Goal: Information Seeking & Learning: Learn about a topic

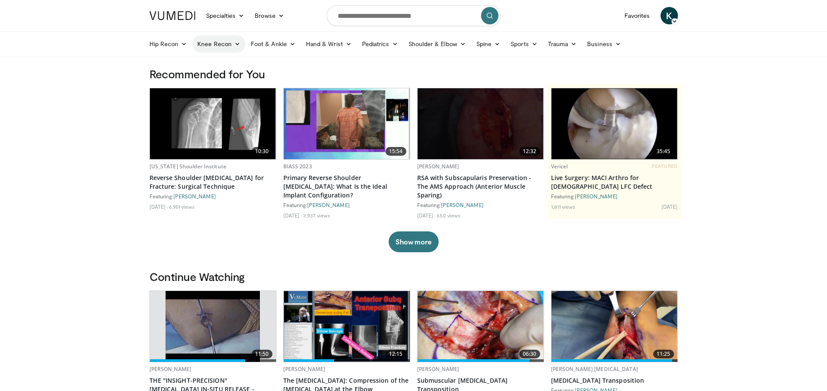
click at [240, 42] on icon at bounding box center [237, 44] width 6 height 6
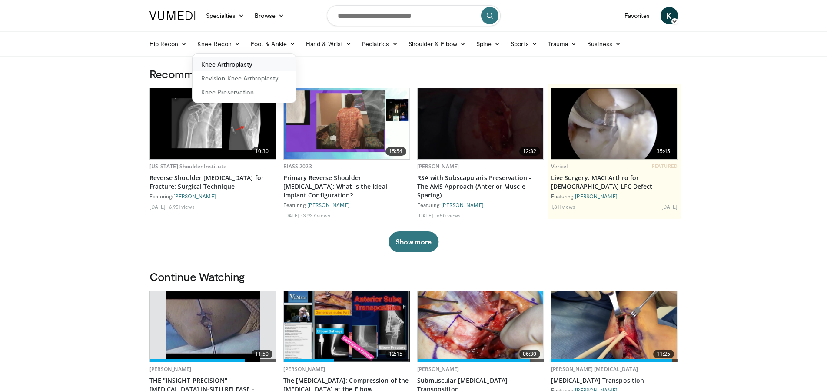
click at [237, 67] on link "Knee Arthroplasty" at bounding box center [244, 64] width 103 height 14
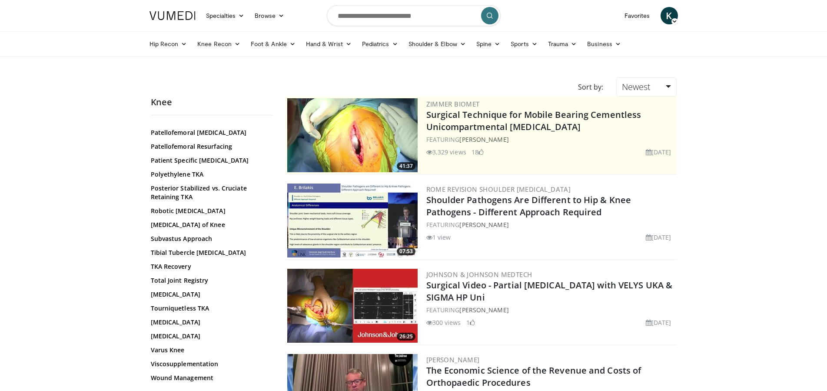
scroll to position [643, 0]
click at [171, 338] on link "[MEDICAL_DATA]" at bounding box center [209, 336] width 117 height 9
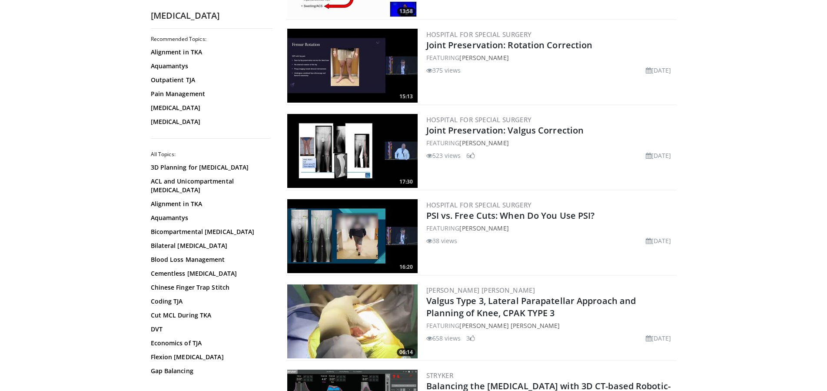
scroll to position [1020, 0]
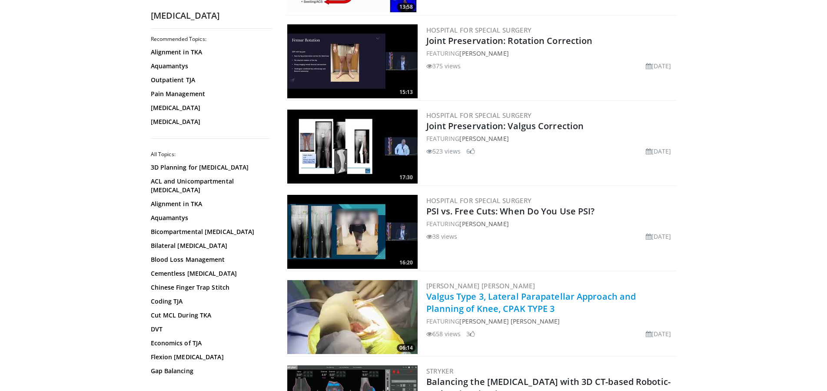
click at [553, 291] on link "Valgus Type 3, Lateral Parapatellar Approach and Planning of Knee, CPAK TYPE 3" at bounding box center [532, 302] width 210 height 24
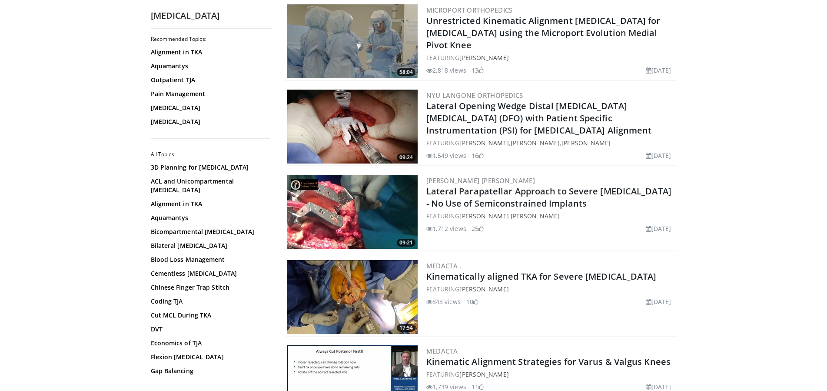
scroll to position [1641, 0]
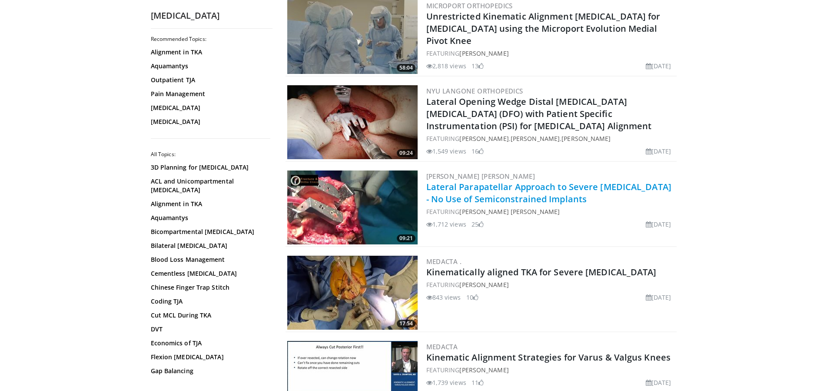
click at [476, 181] on link "Lateral Parapatellar Approach to Severe Valgus Deformity - No Use of Semiconstr…" at bounding box center [549, 193] width 245 height 24
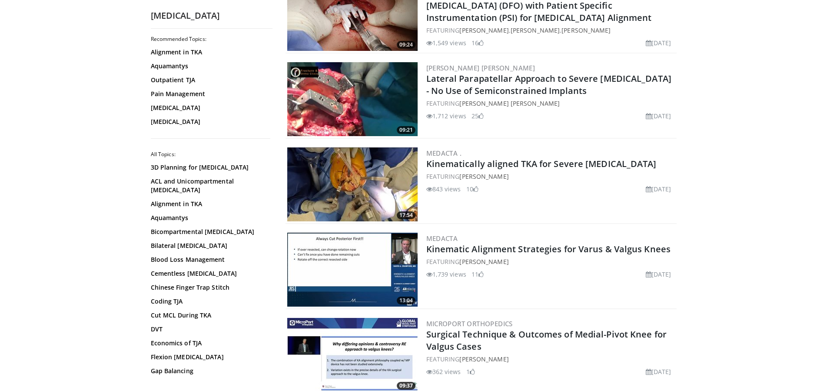
scroll to position [1774, 0]
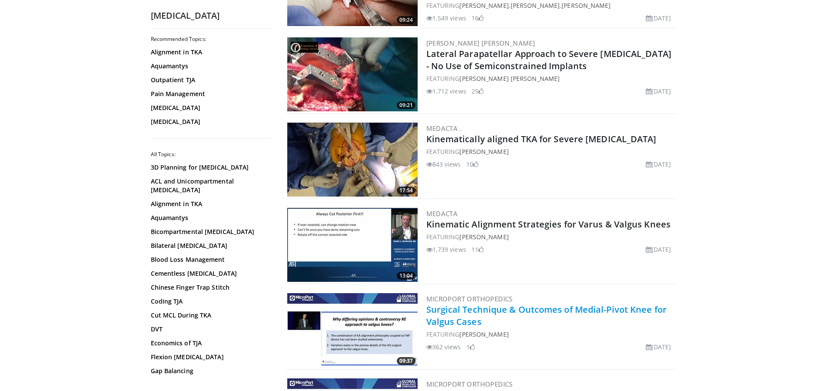
click at [538, 303] on link "Surgical Technique & Outcomes of Medial-Pivot Knee for Valgus Cases" at bounding box center [547, 315] width 240 height 24
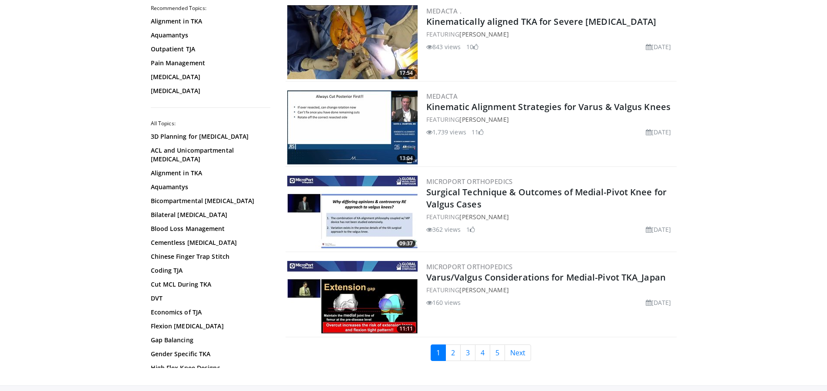
scroll to position [1907, 0]
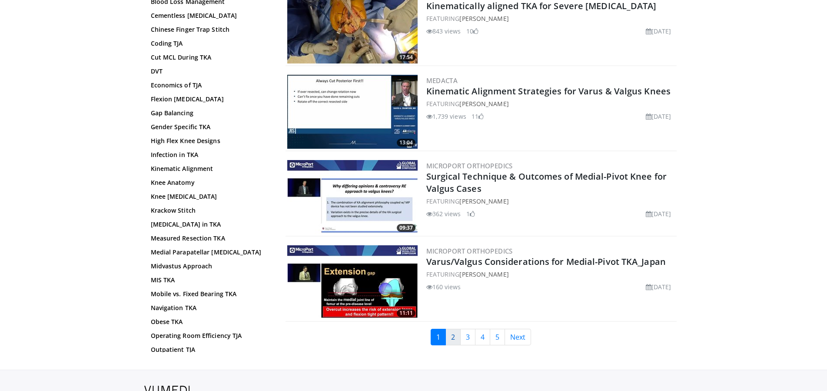
click at [451, 333] on link "2" at bounding box center [453, 337] width 15 height 17
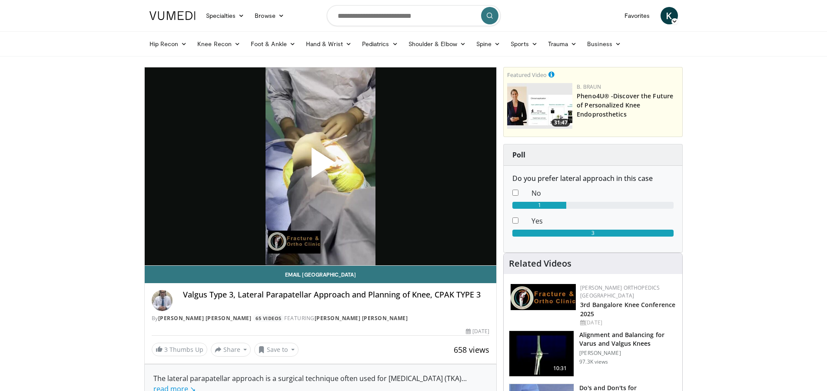
click at [320, 166] on span "Video Player" at bounding box center [320, 166] width 0 height 0
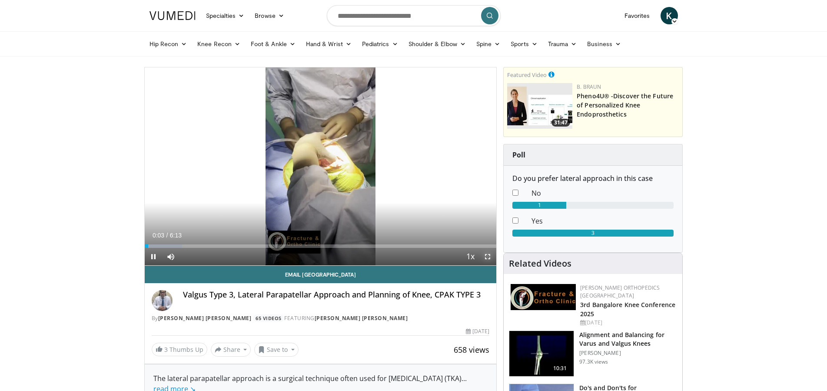
click at [489, 257] on span "Video Player" at bounding box center [487, 256] width 17 height 17
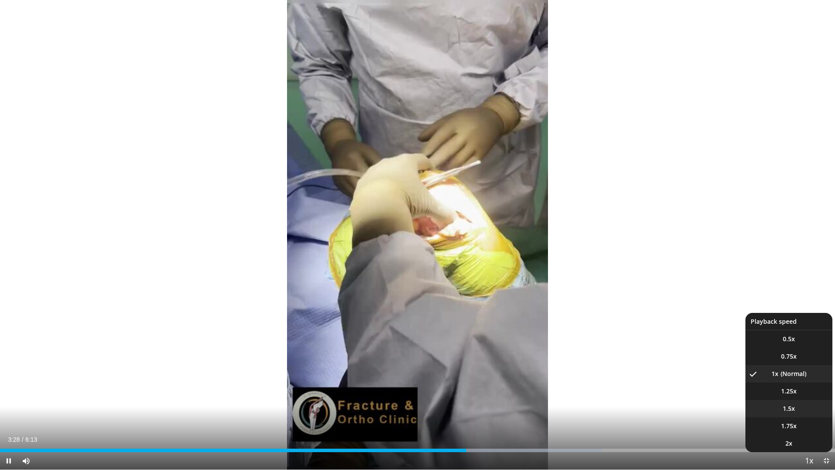
click at [783, 390] on span "1.5x" at bounding box center [789, 408] width 12 height 9
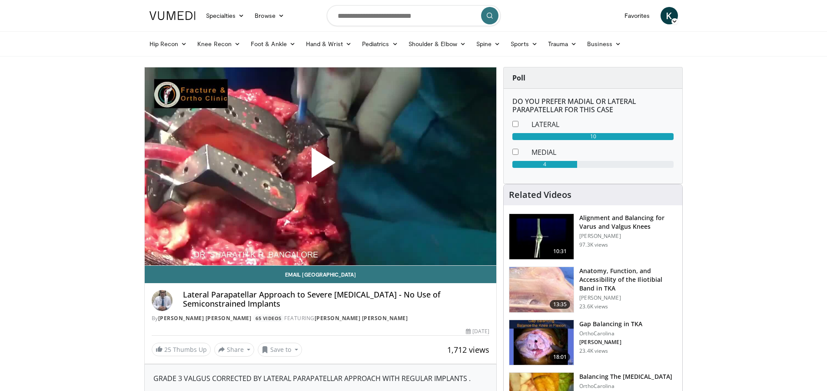
click at [320, 166] on span "Video Player" at bounding box center [320, 166] width 0 height 0
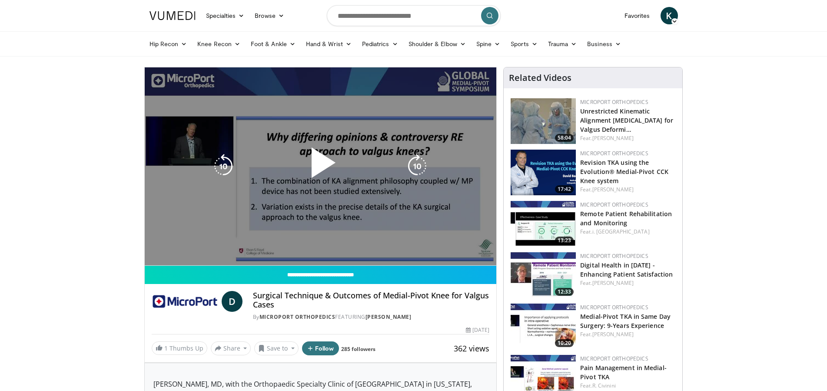
click at [405, 217] on div "10 seconds Tap to unmute" at bounding box center [321, 166] width 352 height 198
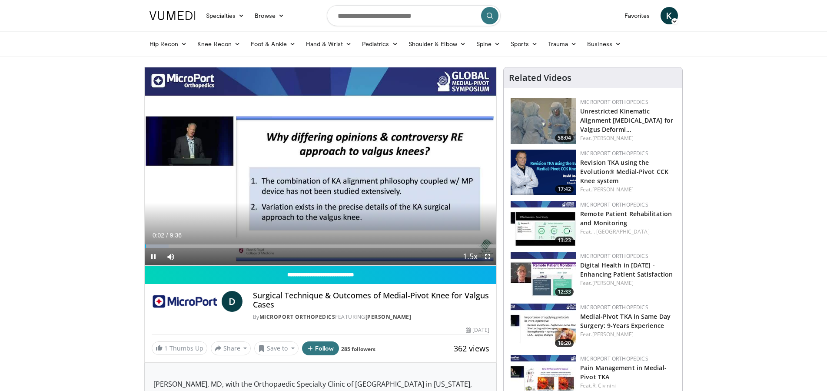
click at [487, 259] on span "Video Player" at bounding box center [487, 256] width 17 height 17
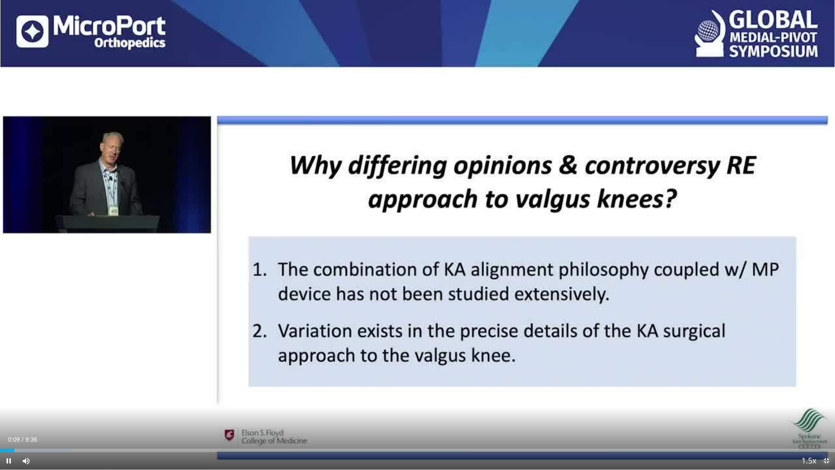
click at [825, 390] on span "Video Player" at bounding box center [825, 460] width 17 height 17
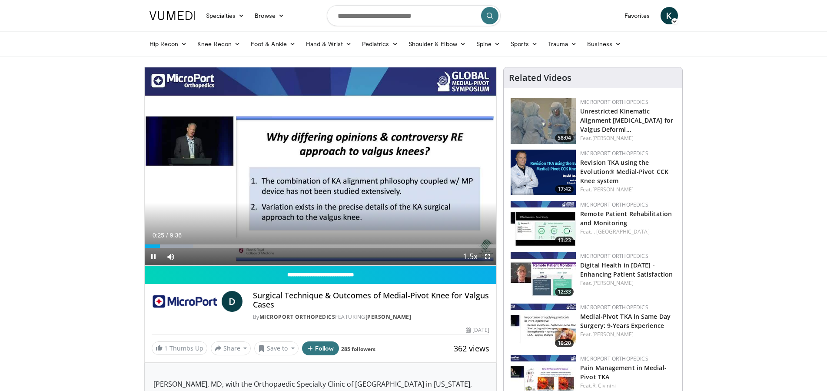
click at [488, 258] on span "Video Player" at bounding box center [487, 256] width 17 height 17
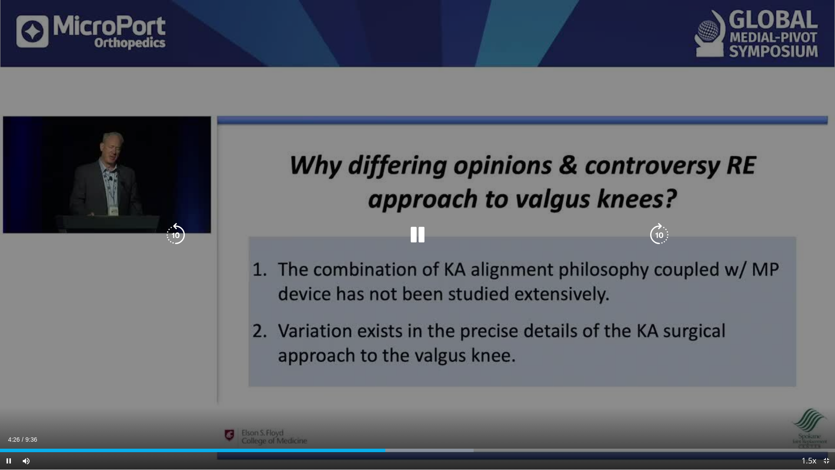
click at [494, 369] on div "10 seconds Tap to unmute" at bounding box center [417, 234] width 835 height 469
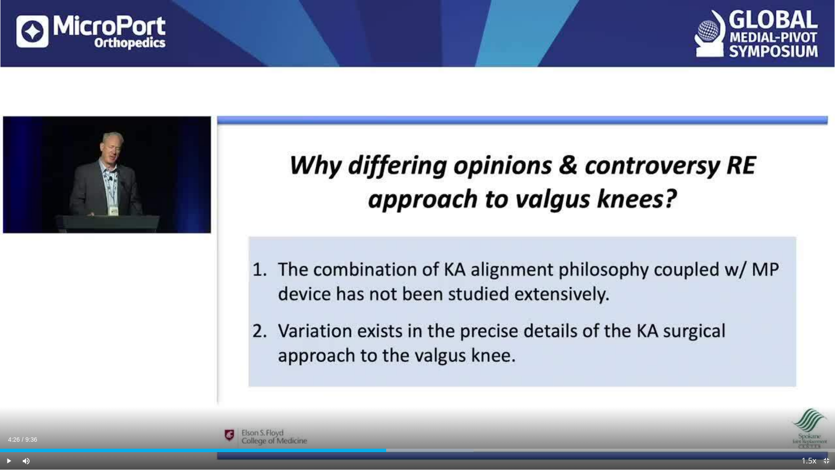
click at [827, 390] on span "Video Player" at bounding box center [825, 460] width 17 height 17
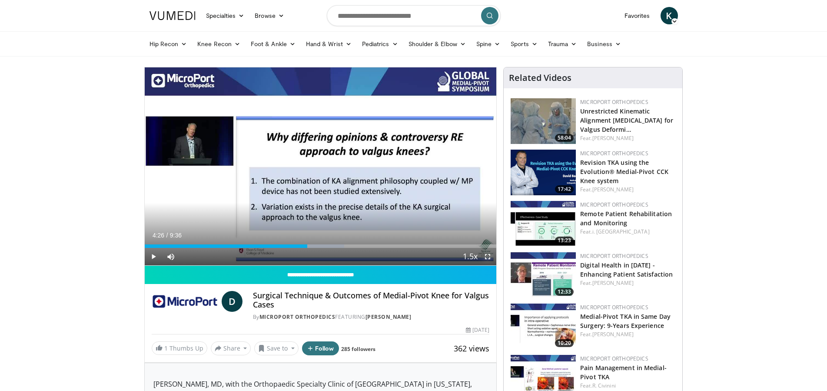
click at [489, 256] on span "Video Player" at bounding box center [487, 256] width 17 height 17
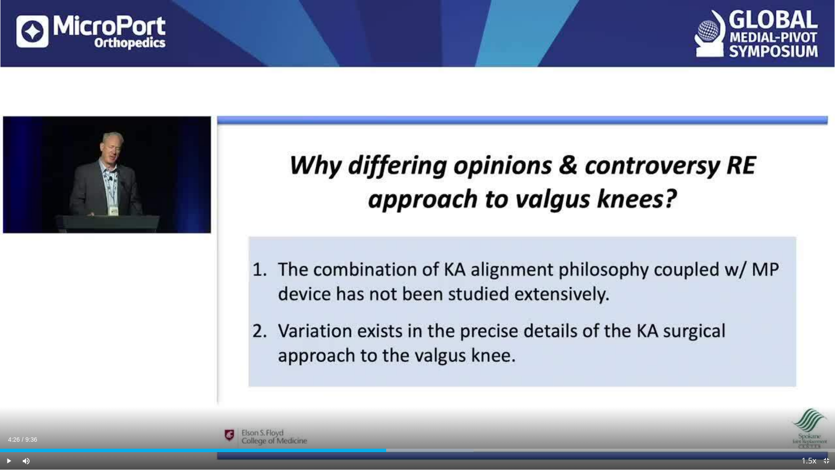
click at [647, 350] on div "10 seconds Tap to unmute" at bounding box center [417, 234] width 835 height 469
click at [417, 390] on div "Loaded : 57.21% 4:29 4:48" at bounding box center [417, 447] width 835 height 8
click at [421, 390] on div "Progress Bar" at bounding box center [421, 449] width 1 height 3
click at [407, 390] on div "Progress Bar" at bounding box center [407, 449] width 1 height 3
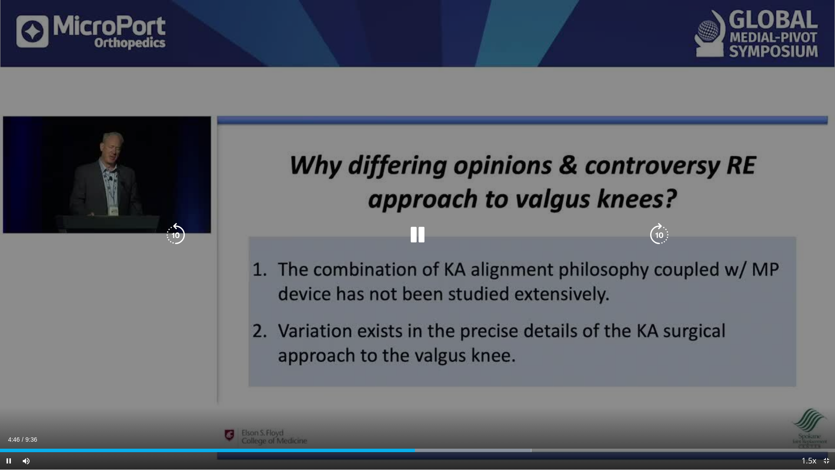
click at [414, 386] on div "10 seconds Tap to unmute" at bounding box center [417, 234] width 835 height 469
click at [550, 303] on div "10 seconds Tap to unmute" at bounding box center [417, 234] width 835 height 469
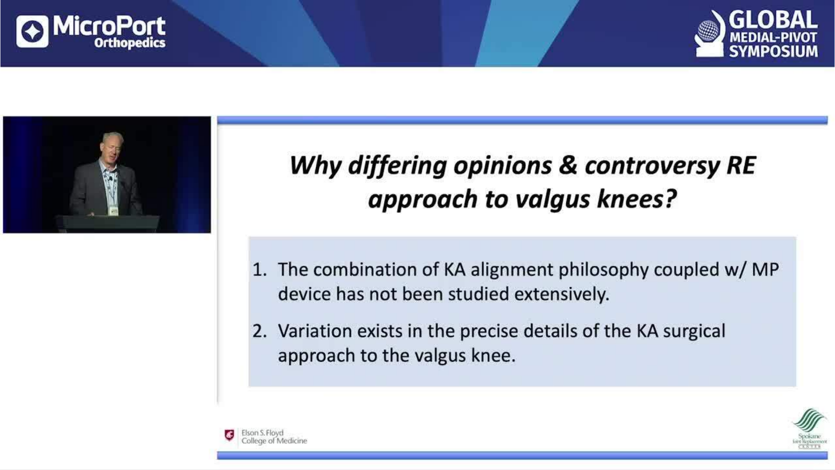
click at [753, 390] on div "10 seconds Tap to unmute" at bounding box center [417, 234] width 835 height 469
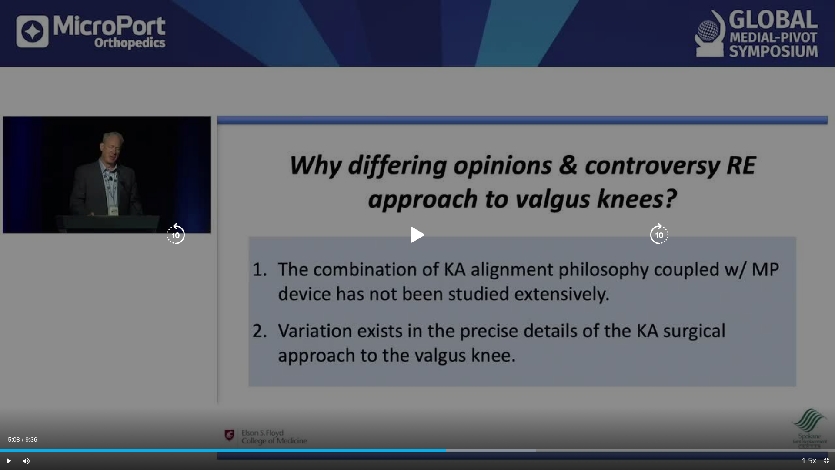
click at [723, 304] on div "10 seconds Tap to unmute" at bounding box center [417, 234] width 835 height 469
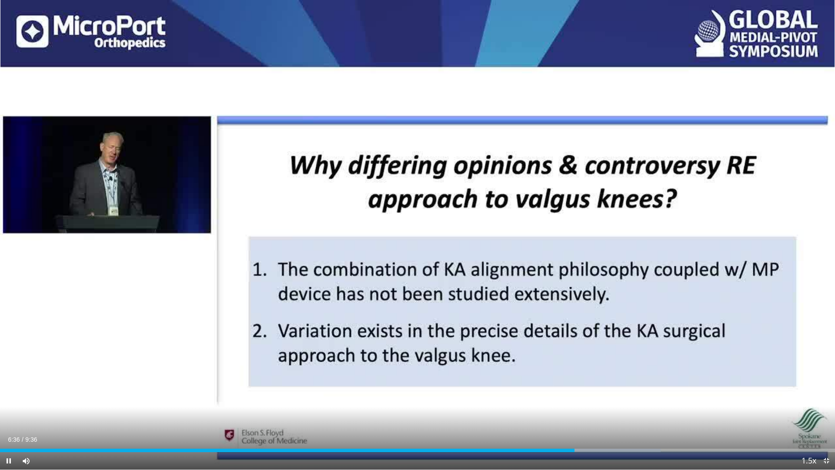
click at [723, 304] on div "10 seconds Tap to unmute" at bounding box center [417, 234] width 835 height 469
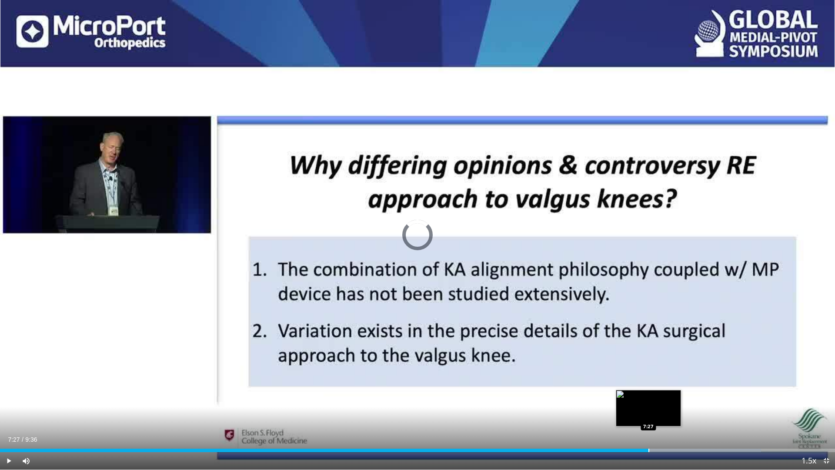
click at [648, 390] on div "Progress Bar" at bounding box center [648, 449] width 1 height 3
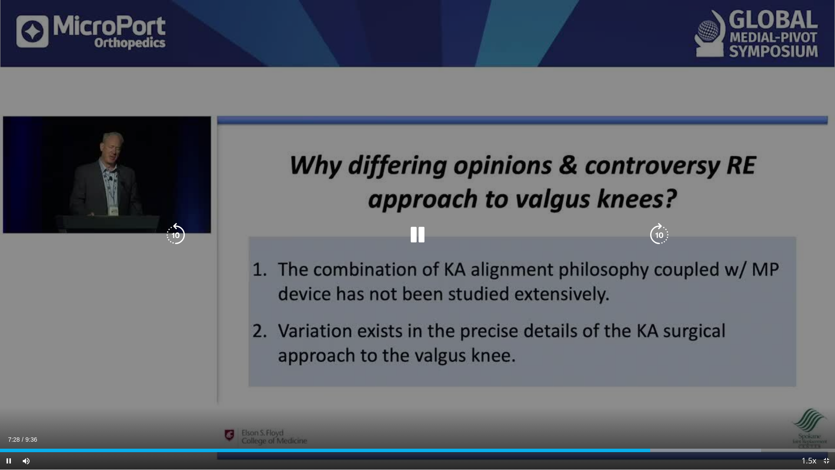
click at [717, 322] on div "10 seconds Tap to unmute" at bounding box center [417, 234] width 835 height 469
click at [758, 243] on div "10 seconds Tap to unmute" at bounding box center [417, 234] width 835 height 469
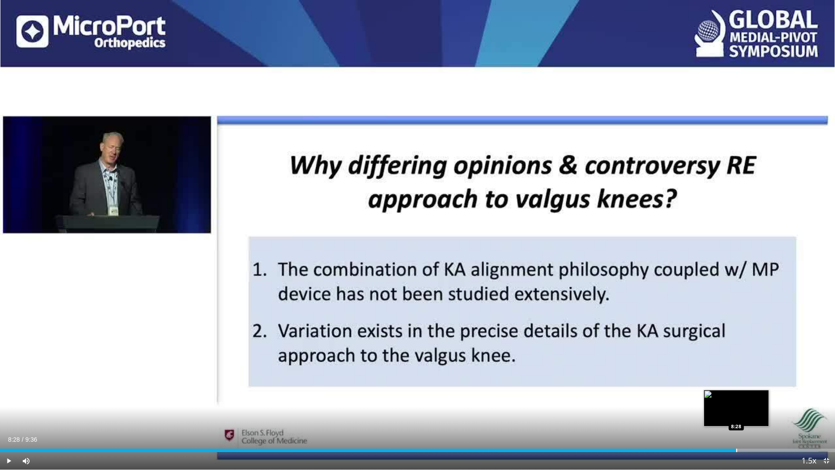
click at [736, 390] on div "Loaded : 98.02% 8:25 8:28" at bounding box center [417, 447] width 835 height 8
click at [745, 390] on div "Progress Bar" at bounding box center [764, 449] width 135 height 3
click at [762, 390] on div "Progress Bar" at bounding box center [762, 449] width 1 height 3
click at [771, 390] on div "Loaded : 100.00% 8:47 8:50" at bounding box center [417, 449] width 835 height 3
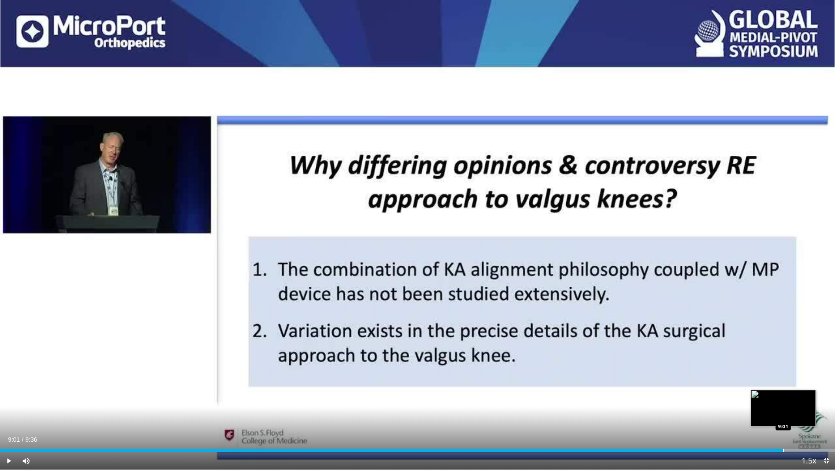
click at [783, 390] on div "Progress Bar" at bounding box center [783, 449] width 1 height 3
click at [827, 390] on span "Video Player" at bounding box center [825, 460] width 17 height 17
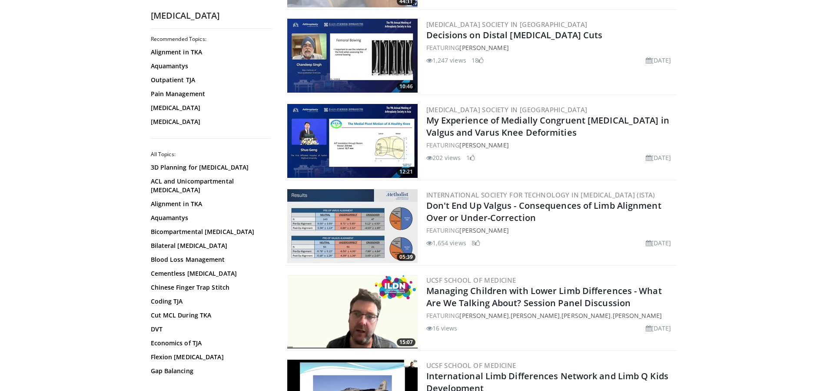
scroll to position [443, 0]
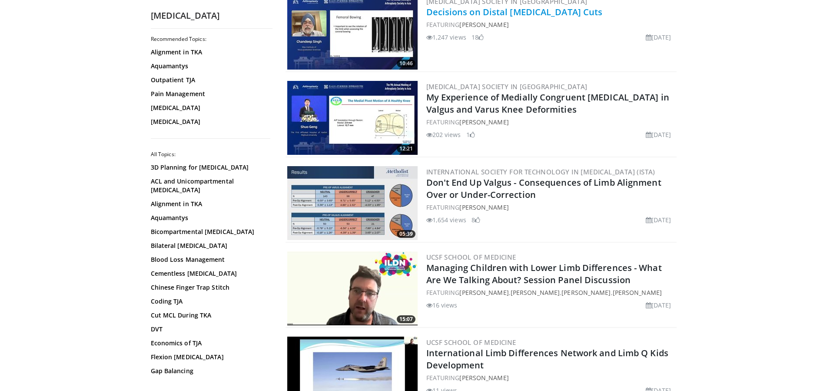
click at [447, 13] on link "Decisions on Distal [MEDICAL_DATA] Cuts" at bounding box center [515, 12] width 177 height 12
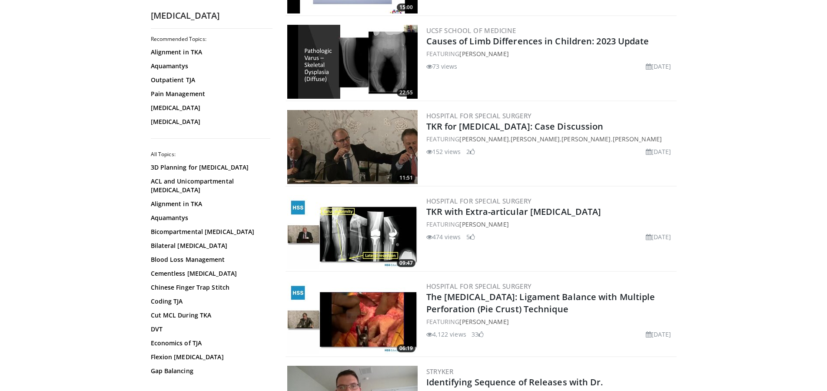
scroll to position [887, 0]
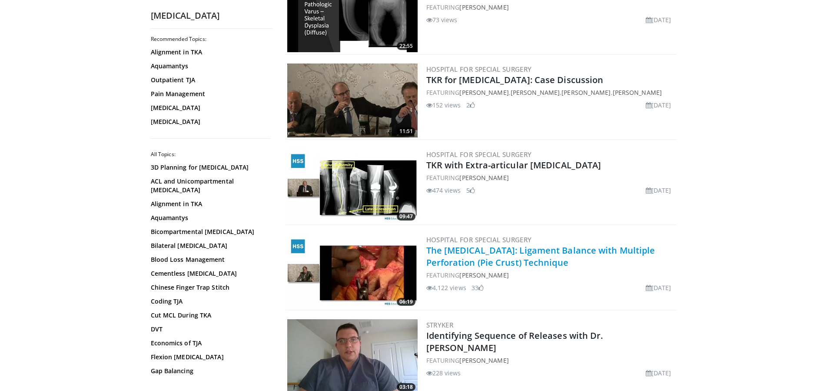
click at [522, 247] on link "The [MEDICAL_DATA]: Ligament Balance with Multiple Perforation (Pie Crust) Tech…" at bounding box center [541, 256] width 229 height 24
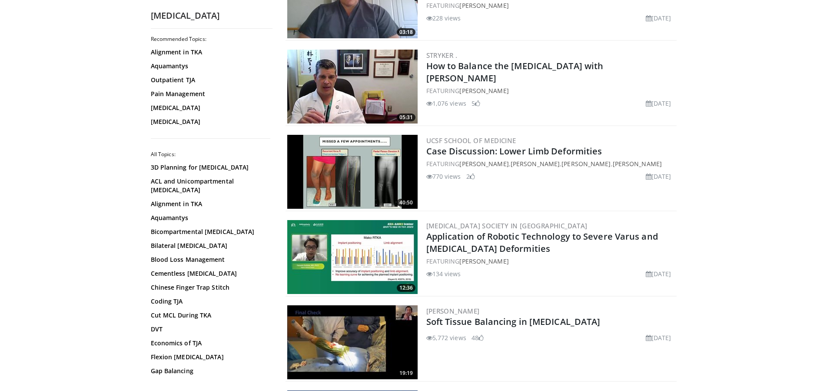
scroll to position [1330, 0]
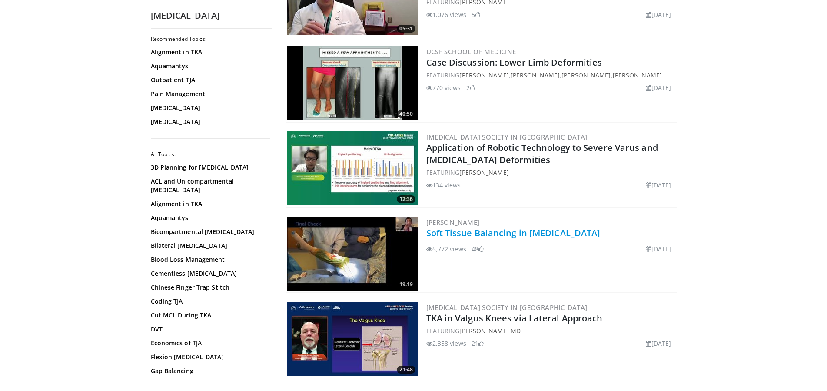
click at [483, 233] on link "Soft Tissue Balancing in Total Knee Arthroplasty" at bounding box center [514, 233] width 174 height 12
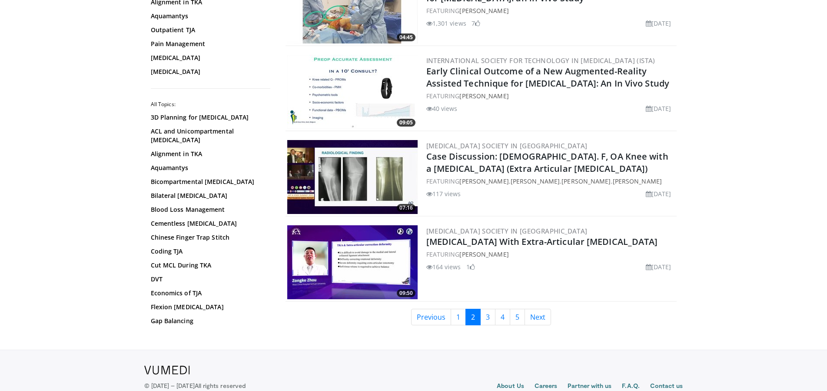
scroll to position [1946, 0]
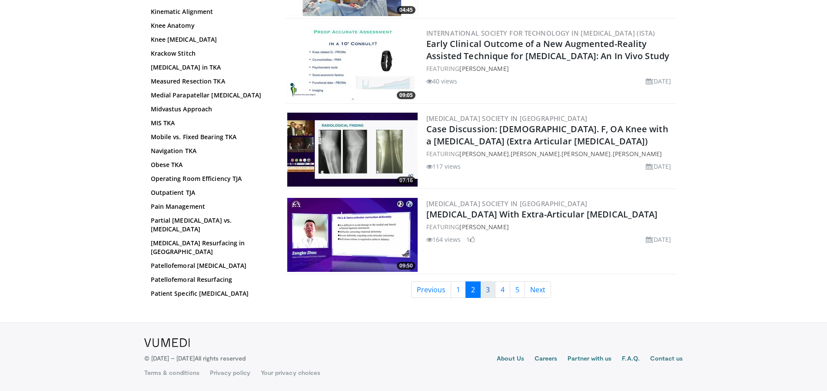
click at [488, 291] on link "3" at bounding box center [487, 289] width 15 height 17
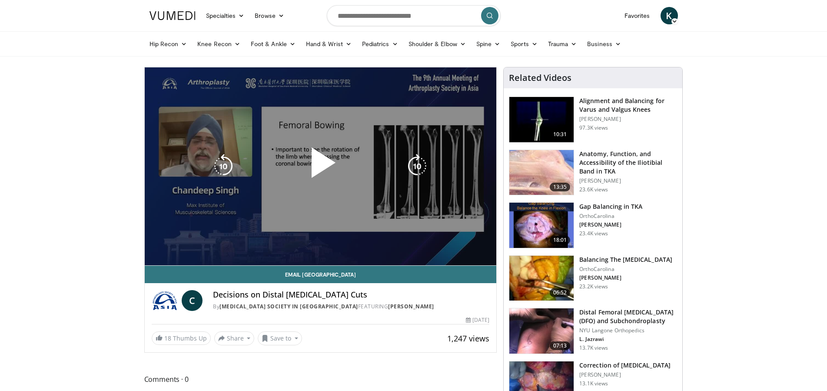
click at [439, 222] on div "10 seconds Tap to unmute" at bounding box center [321, 166] width 352 height 198
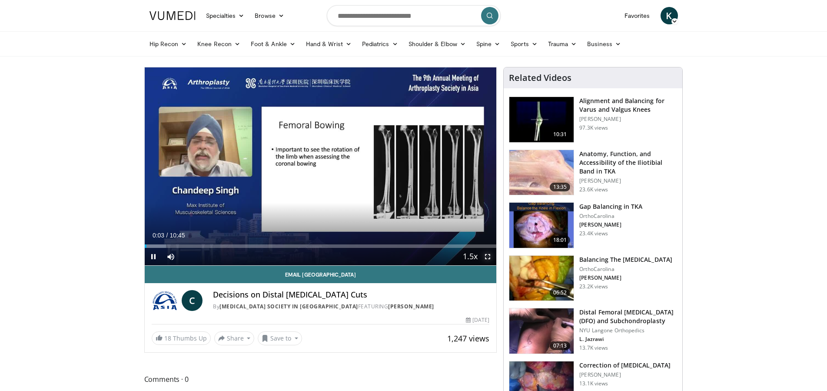
click at [487, 256] on span "Video Player" at bounding box center [487, 256] width 17 height 17
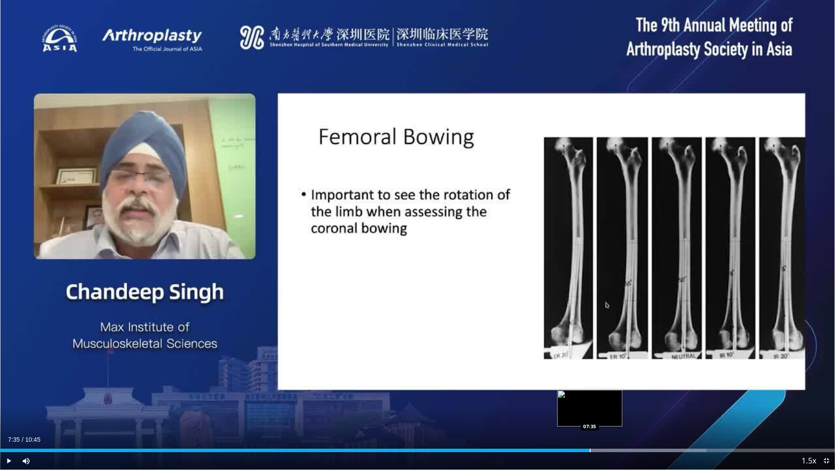
click at [590, 390] on div "Progress Bar" at bounding box center [590, 449] width 1 height 3
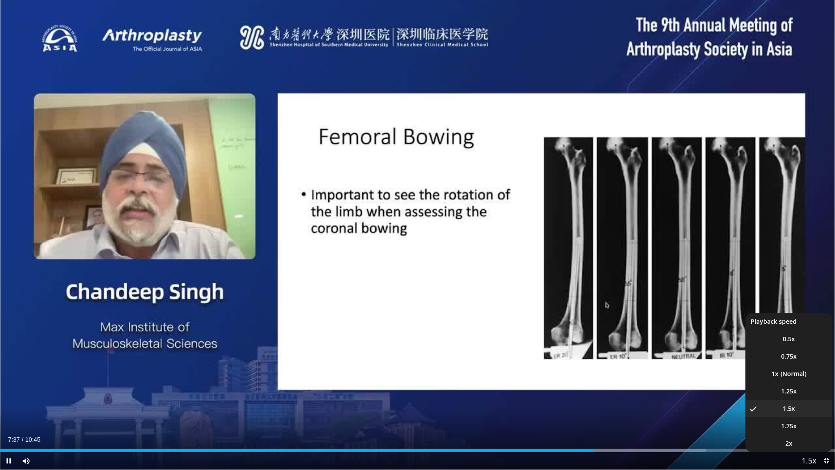
click at [812, 390] on span "Video Player" at bounding box center [809, 460] width 12 height 17
click at [774, 377] on li "1x" at bounding box center [788, 373] width 87 height 17
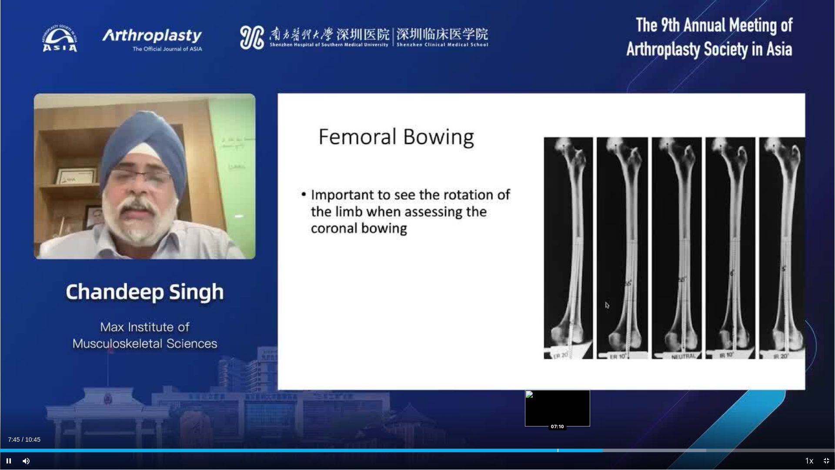
click at [557, 390] on div "Progress Bar" at bounding box center [557, 449] width 1 height 3
click at [537, 390] on div "Progress Bar" at bounding box center [537, 449] width 1 height 3
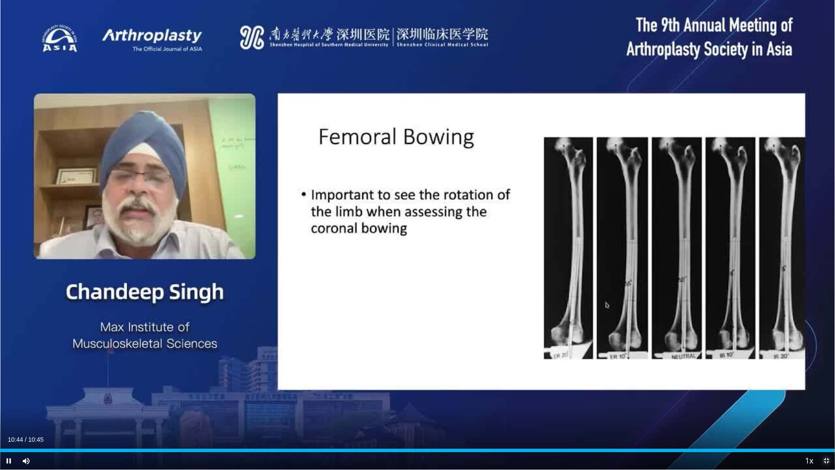
click at [825, 390] on span "Video Player" at bounding box center [825, 460] width 17 height 17
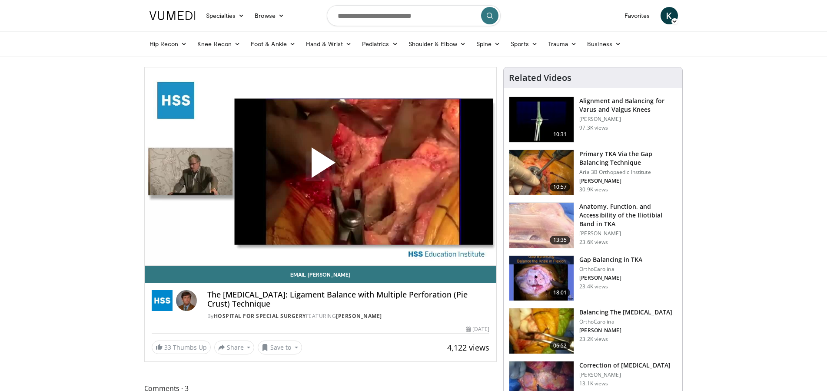
click at [320, 166] on span "Video Player" at bounding box center [320, 166] width 0 height 0
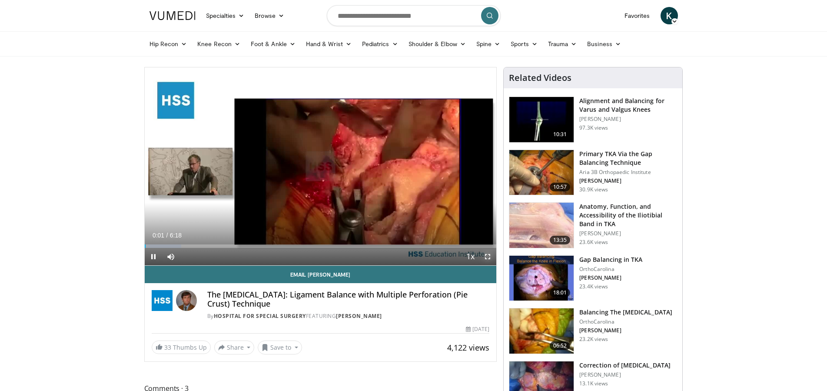
click at [486, 258] on span "Video Player" at bounding box center [487, 256] width 17 height 17
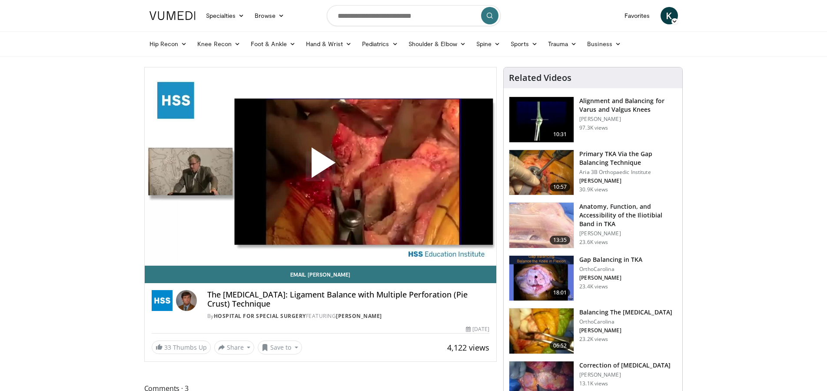
click at [605, 317] on h3 "Balancing The [MEDICAL_DATA]" at bounding box center [626, 312] width 93 height 9
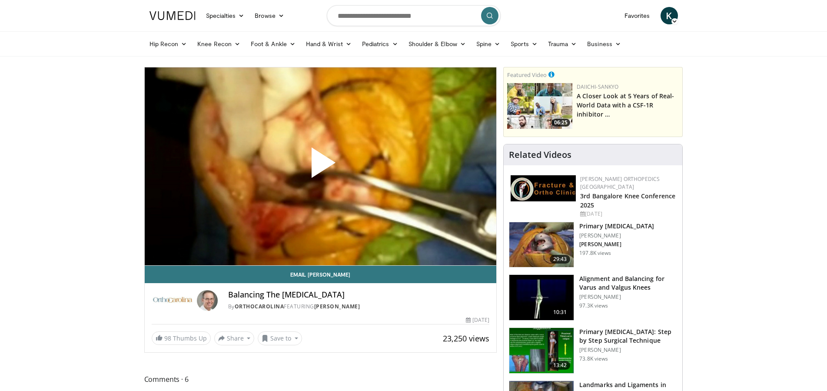
click at [320, 166] on span "Video Player" at bounding box center [320, 166] width 0 height 0
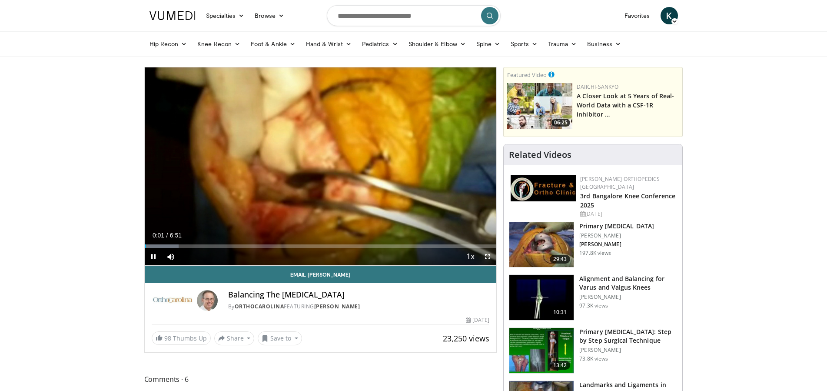
click at [485, 257] on span "Video Player" at bounding box center [487, 256] width 17 height 17
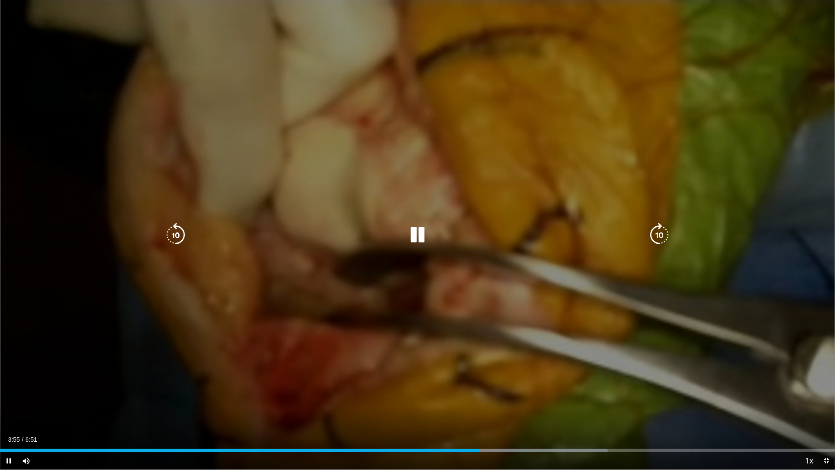
click at [349, 203] on div "10 seconds Tap to unmute" at bounding box center [417, 234] width 835 height 469
click at [418, 236] on icon "Video Player" at bounding box center [417, 235] width 24 height 24
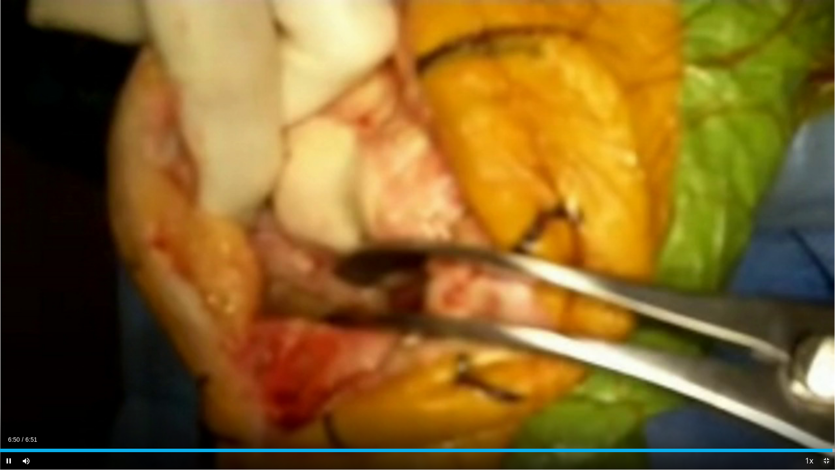
click at [823, 390] on span "Video Player" at bounding box center [825, 460] width 17 height 17
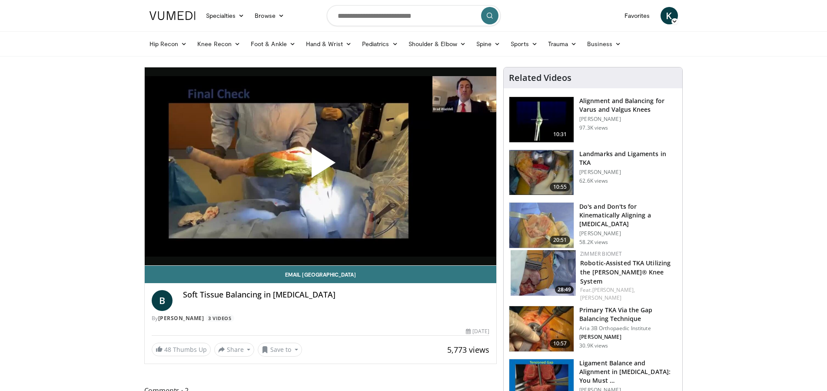
click at [320, 166] on span "Video Player" at bounding box center [320, 166] width 0 height 0
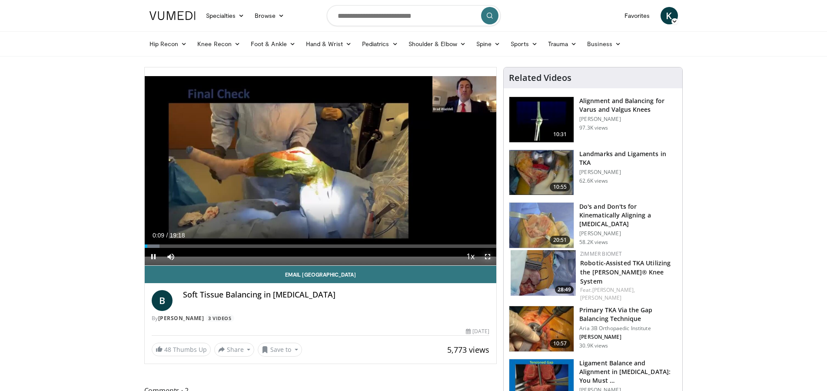
click at [487, 254] on span "Video Player" at bounding box center [487, 256] width 17 height 17
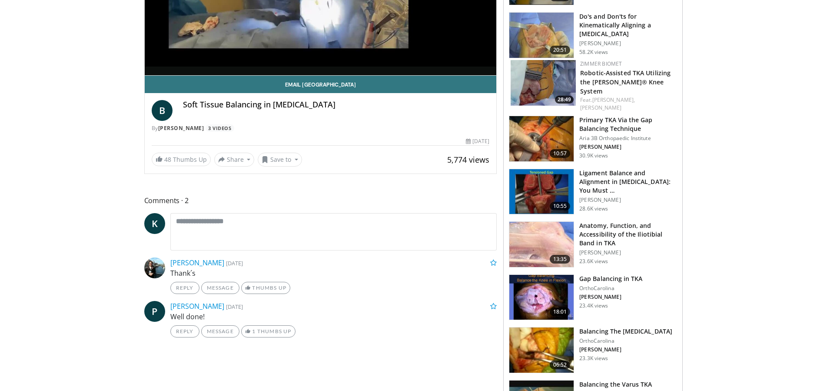
scroll to position [177, 0]
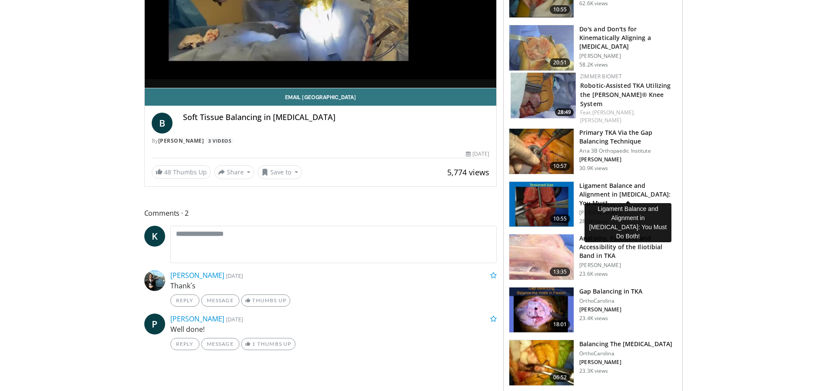
click at [594, 184] on h3 "Ligament Balance and Alignment in Total Knee Arthroplasty: You Must …" at bounding box center [629, 194] width 98 height 26
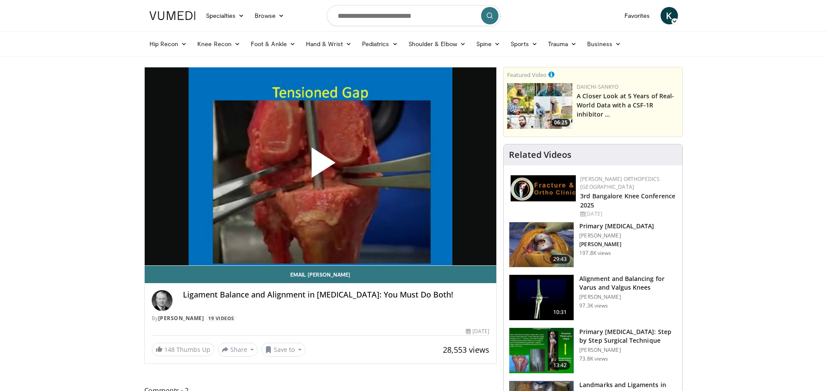
click at [320, 166] on span "Video Player" at bounding box center [320, 166] width 0 height 0
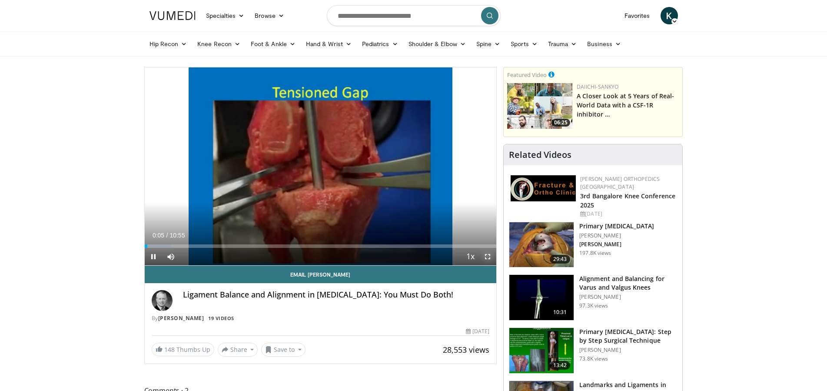
click at [485, 257] on span "Video Player" at bounding box center [487, 256] width 17 height 17
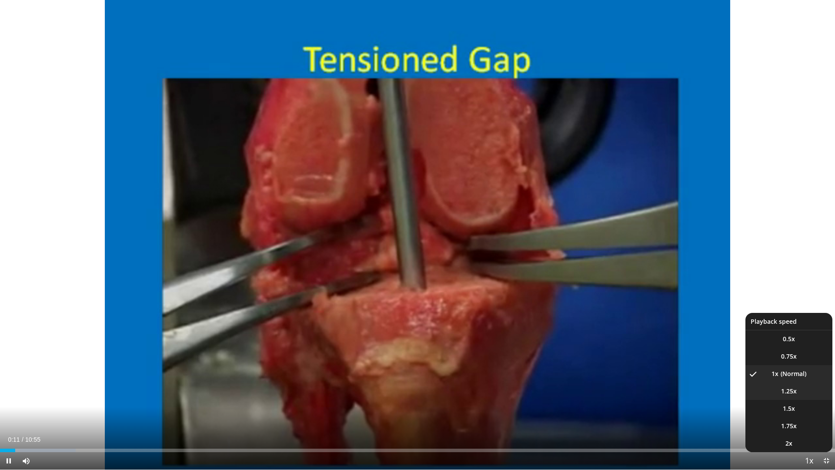
click at [781, 390] on span "1.25x" at bounding box center [789, 391] width 16 height 9
click at [779, 390] on video-js "**********" at bounding box center [417, 235] width 835 height 470
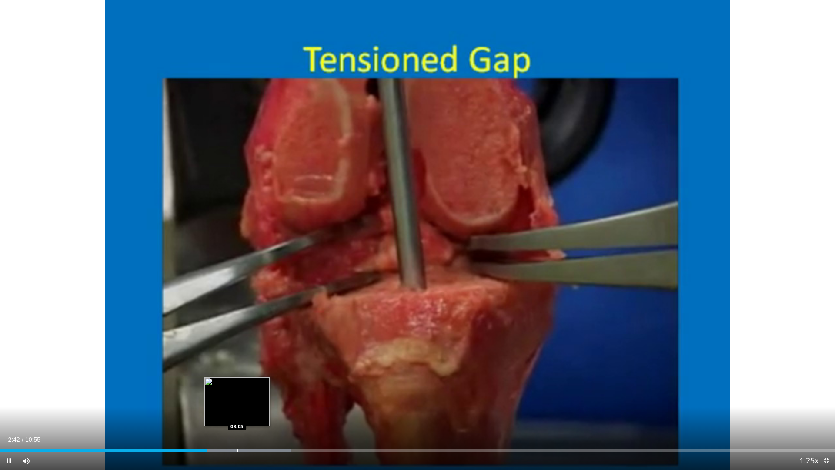
click at [237, 390] on div "Loaded : 34.82% 02:42 03:05" at bounding box center [417, 447] width 835 height 8
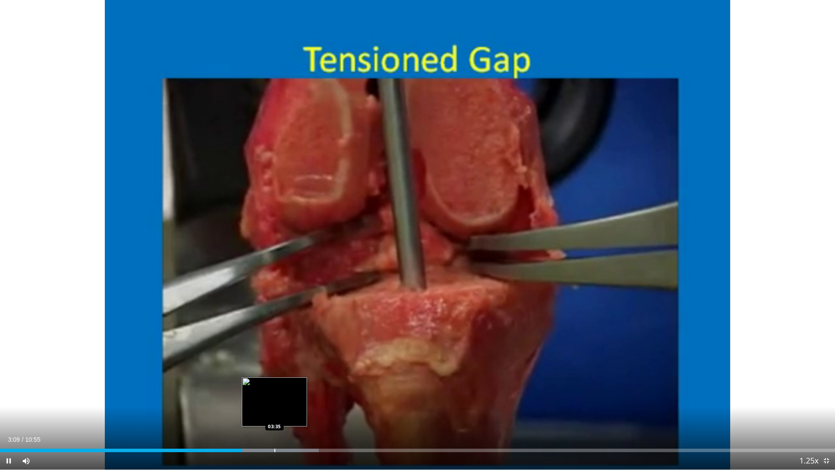
click at [274, 390] on div "Progress Bar" at bounding box center [274, 449] width 1 height 3
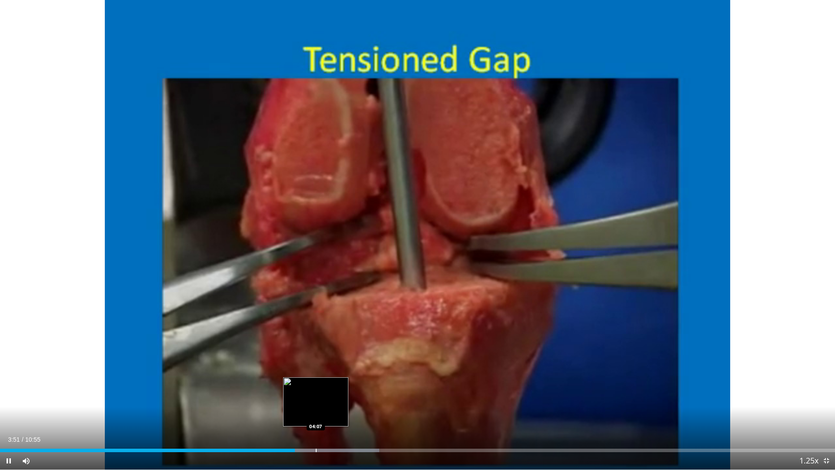
click at [315, 390] on div "Loaded : 45.42% 03:51 04:07" at bounding box center [417, 449] width 835 height 3
click at [334, 390] on div "Progress Bar" at bounding box center [334, 449] width 1 height 3
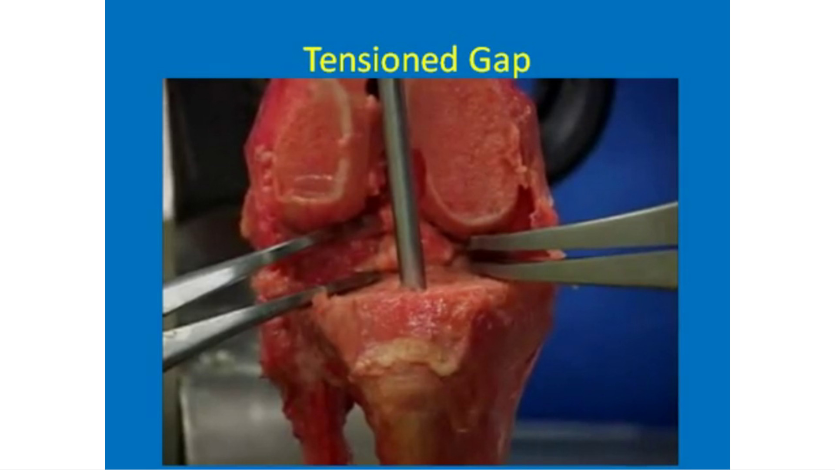
click at [359, 390] on video-js "**********" at bounding box center [417, 235] width 835 height 470
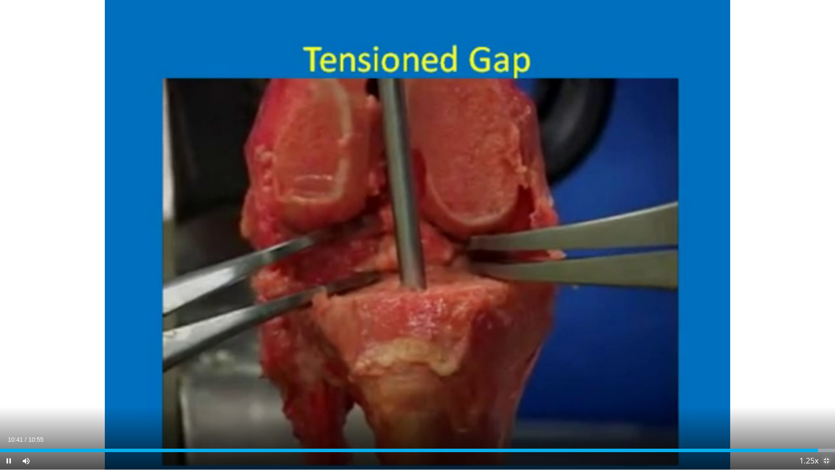
click at [826, 390] on span "Video Player" at bounding box center [825, 460] width 17 height 17
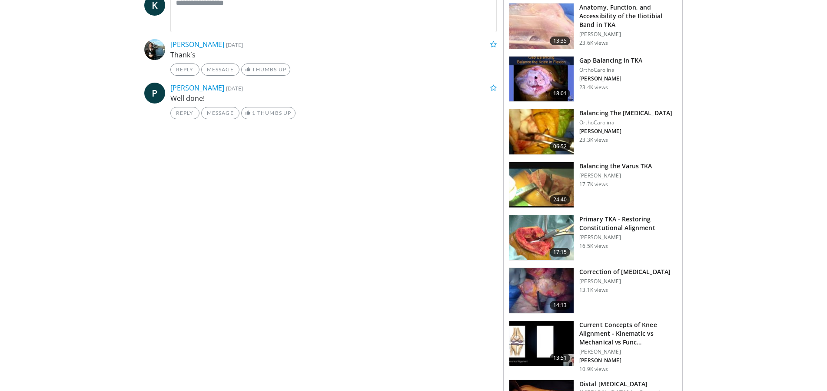
scroll to position [400, 0]
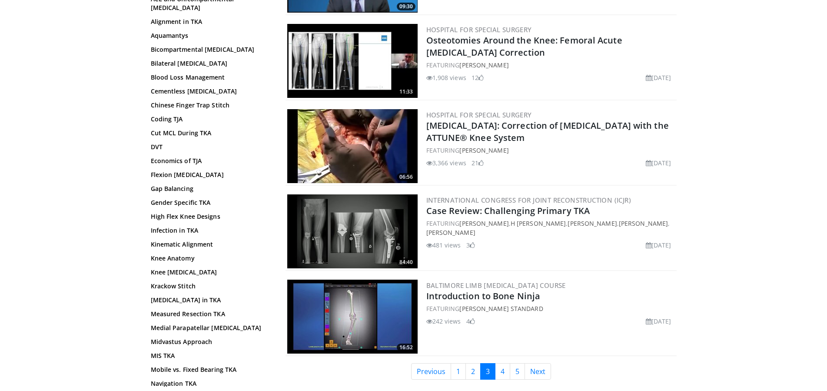
scroll to position [1946, 0]
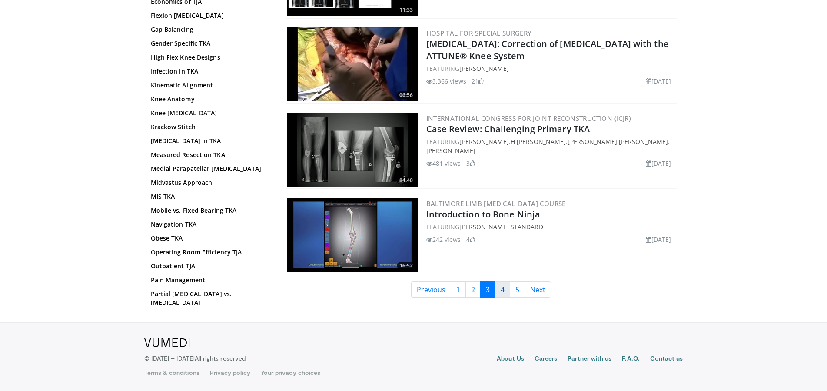
click at [500, 293] on link "4" at bounding box center [502, 289] width 15 height 17
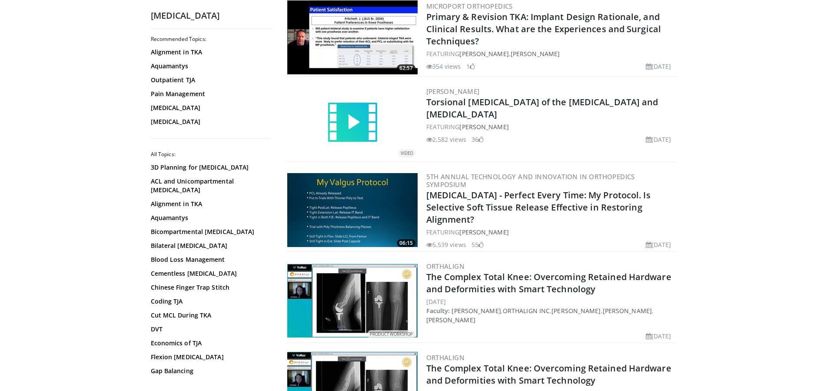
scroll to position [1641, 0]
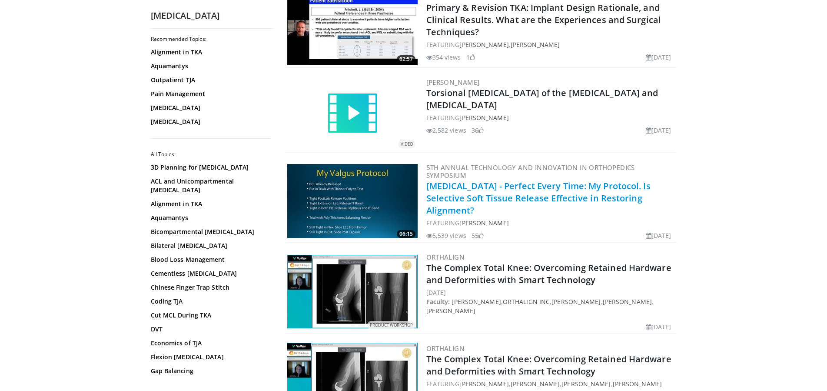
click at [447, 191] on link "Valgus Knee - Perfect Every Time: My Protocol. Is Selective Soft Tissue Release…" at bounding box center [539, 198] width 224 height 36
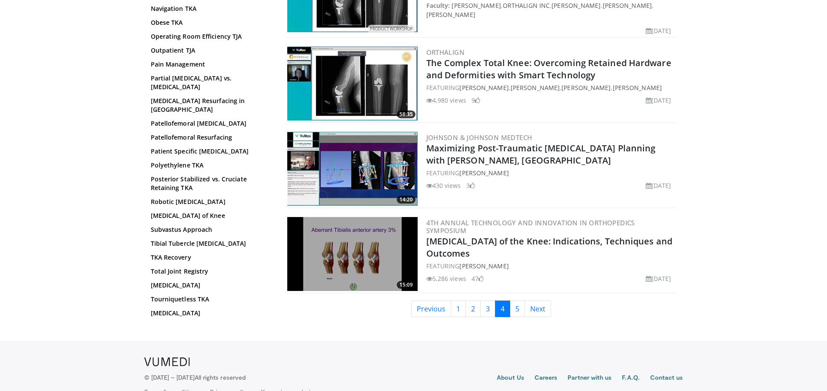
scroll to position [1951, 0]
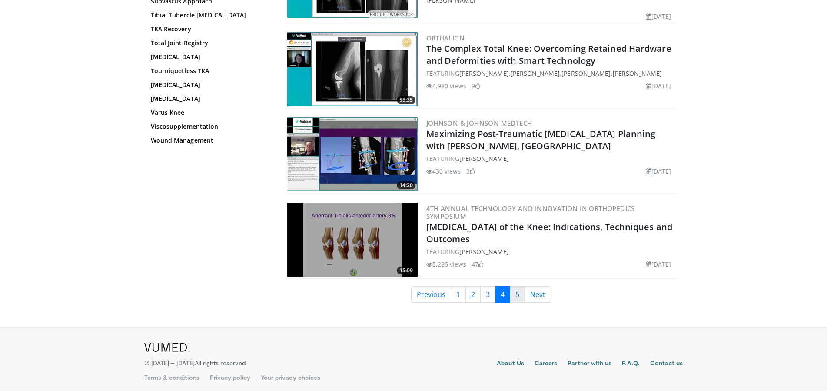
click at [520, 296] on link "5" at bounding box center [517, 294] width 15 height 17
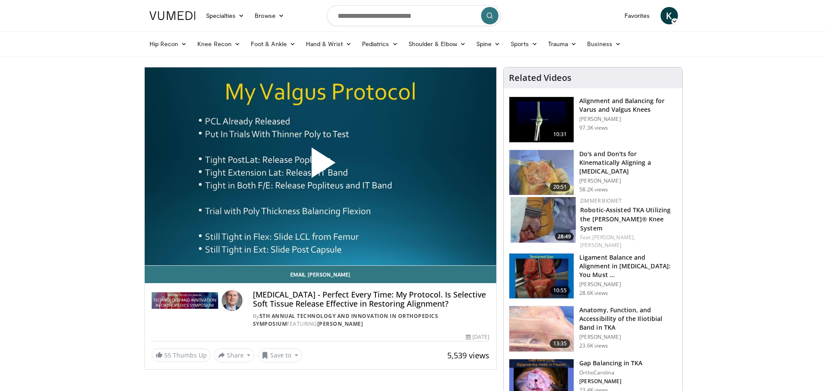
click at [320, 166] on span "Video Player" at bounding box center [320, 166] width 0 height 0
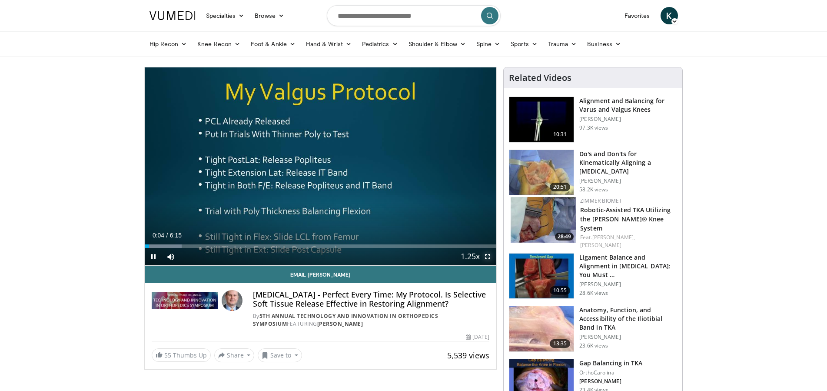
click at [485, 258] on span "Video Player" at bounding box center [487, 256] width 17 height 17
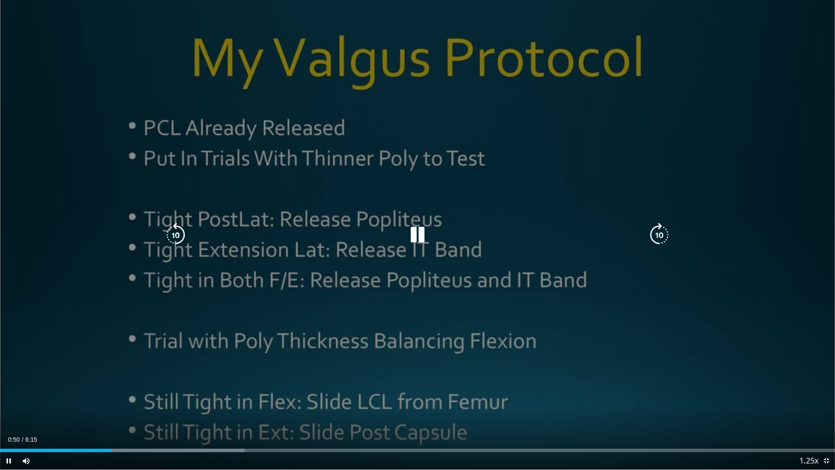
click at [371, 314] on div "10 seconds Tap to unmute" at bounding box center [417, 234] width 835 height 469
click at [313, 333] on div "10 seconds Tap to unmute" at bounding box center [417, 234] width 835 height 469
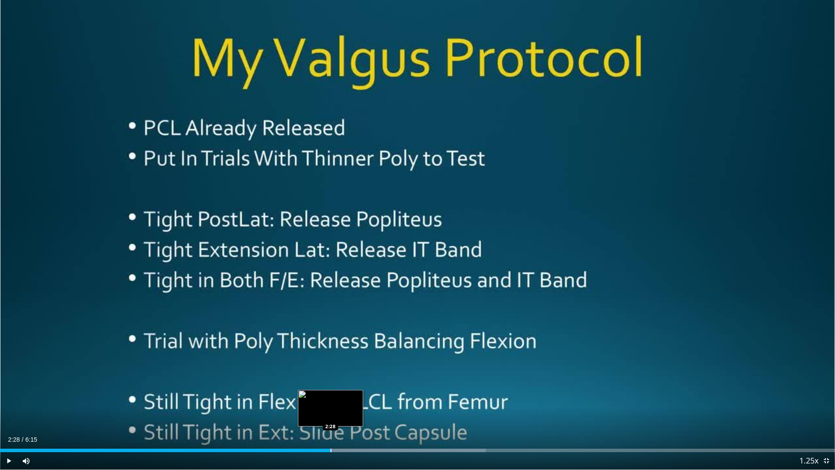
click at [330, 390] on div "Progress Bar" at bounding box center [330, 449] width 1 height 3
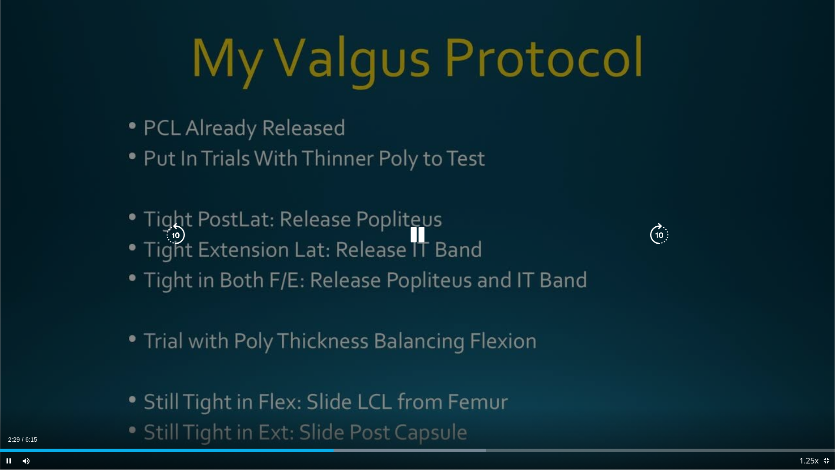
click at [703, 121] on div "10 seconds Tap to unmute" at bounding box center [417, 234] width 835 height 469
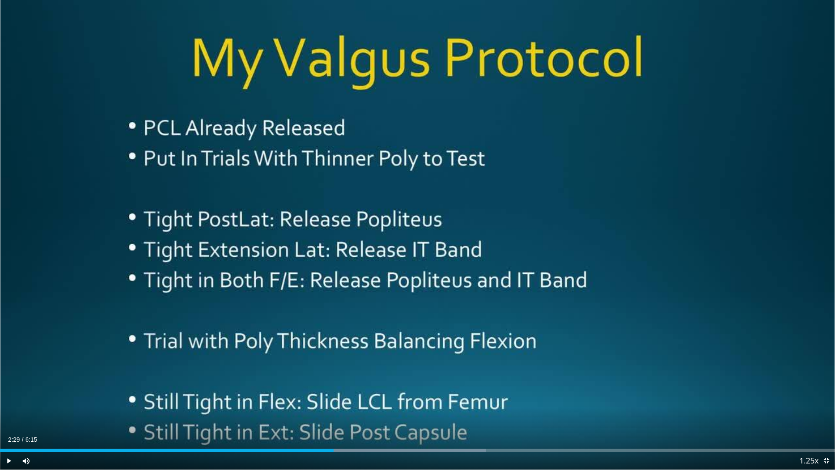
click at [745, 320] on div "10 seconds Tap to unmute" at bounding box center [417, 234] width 835 height 469
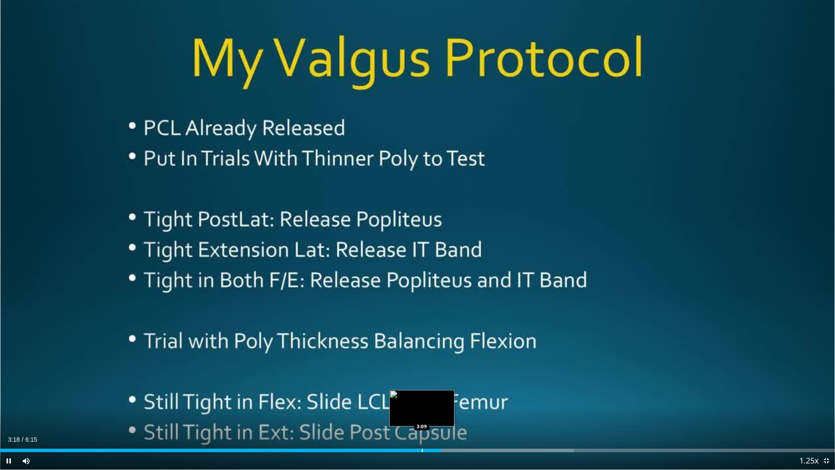
click at [421, 390] on div "3:18" at bounding box center [220, 449] width 441 height 3
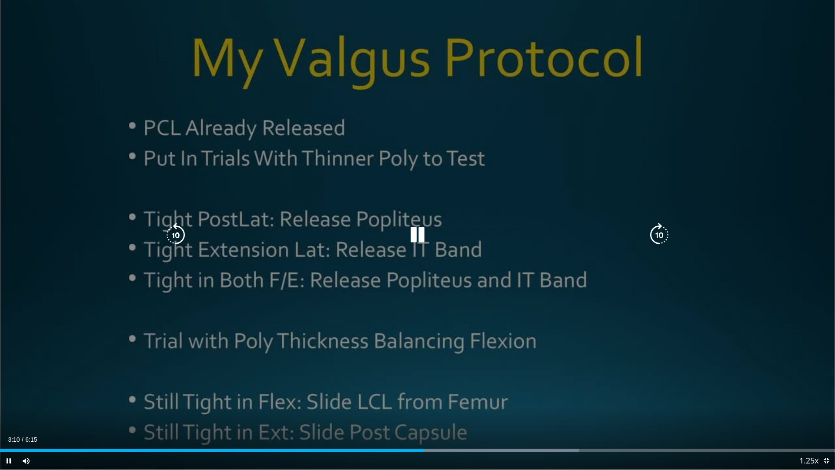
click at [522, 347] on div "10 seconds Tap to unmute" at bounding box center [417, 234] width 835 height 469
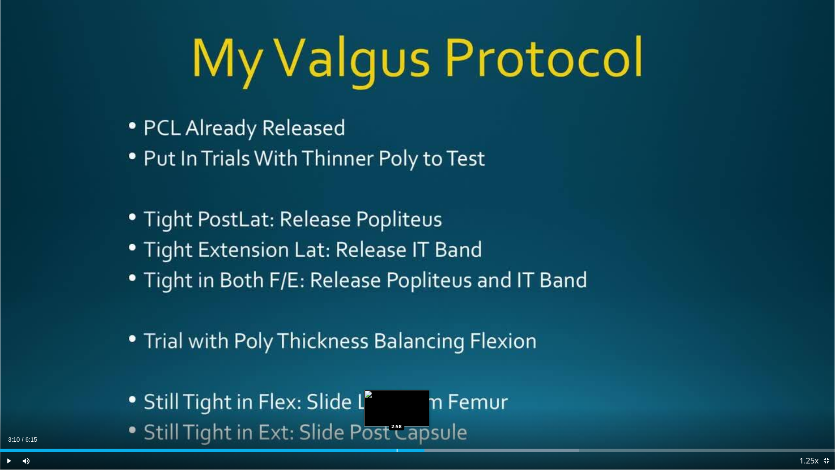
click at [397, 390] on div "Loaded : 69.33% 3:10 2:58" at bounding box center [417, 447] width 835 height 8
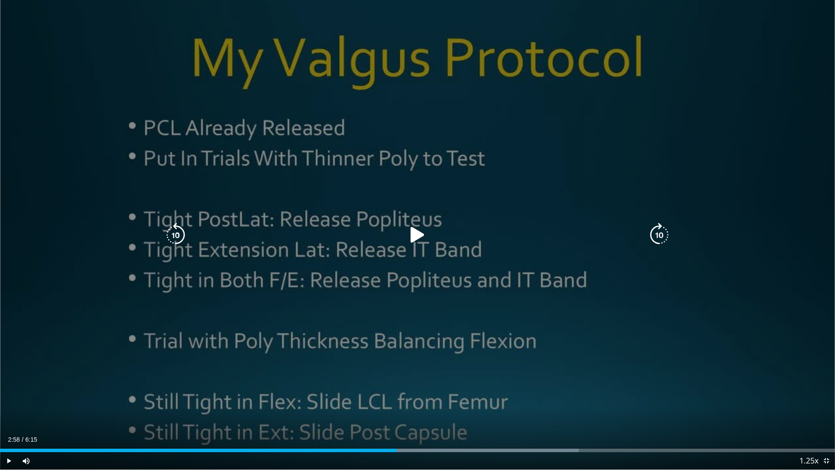
click at [456, 330] on div "10 seconds Tap to unmute" at bounding box center [417, 234] width 835 height 469
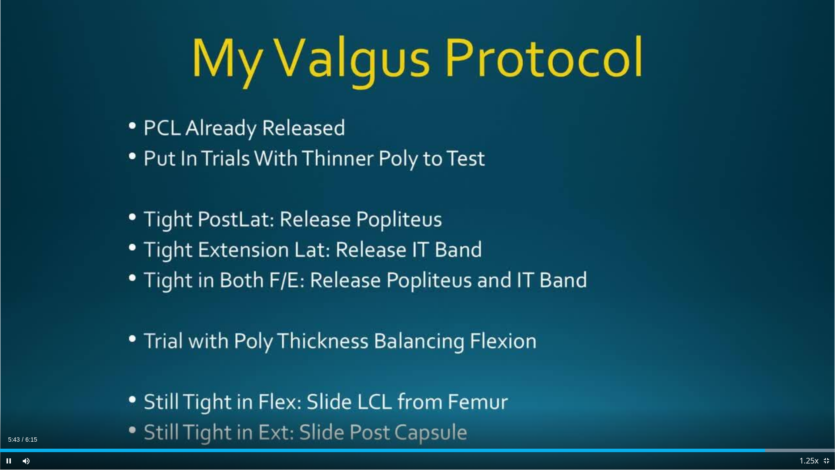
click at [727, 390] on div "Current Time 5:43 / Duration 6:15 Pause Skip Backward Skip Forward Mute Loaded …" at bounding box center [417, 460] width 835 height 17
click at [736, 390] on div "Loaded : 100.00% 5:47 5:31" at bounding box center [417, 449] width 835 height 3
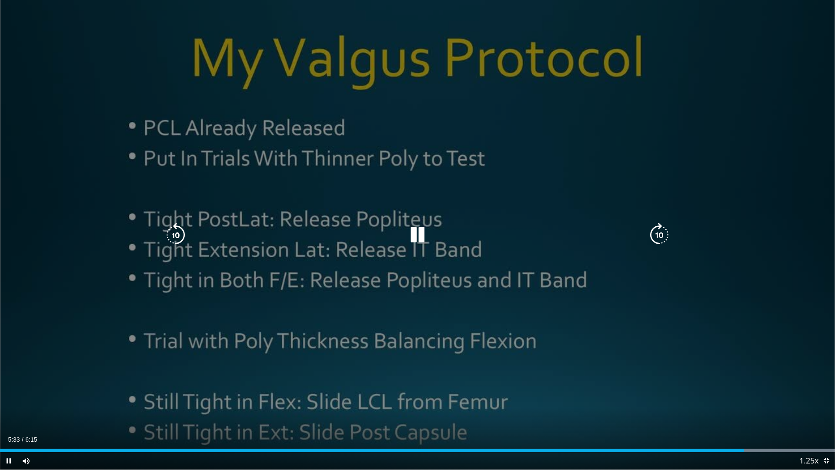
click at [692, 389] on div "10 seconds Tap to unmute" at bounding box center [417, 234] width 835 height 469
click at [750, 335] on div "10 seconds Tap to unmute" at bounding box center [417, 234] width 835 height 469
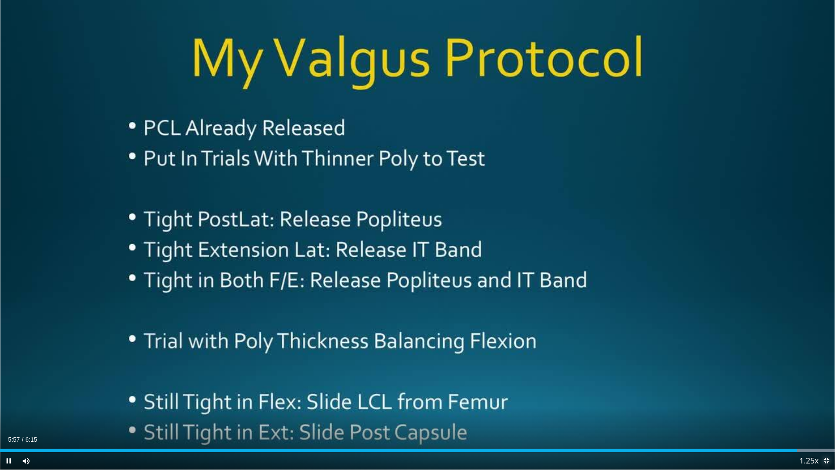
click at [827, 390] on span "Video Player" at bounding box center [825, 460] width 17 height 17
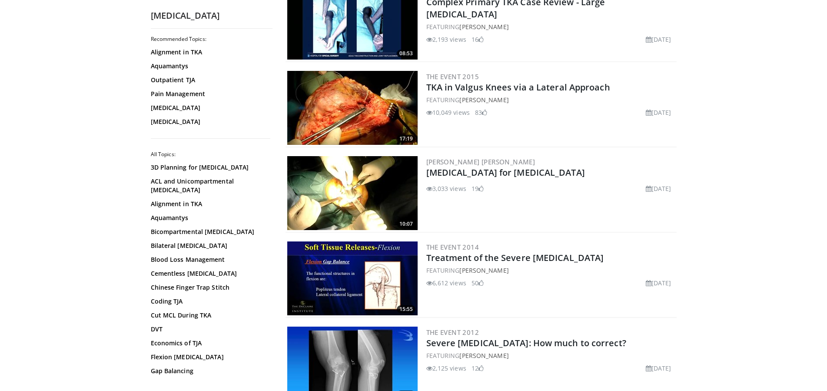
scroll to position [710, 0]
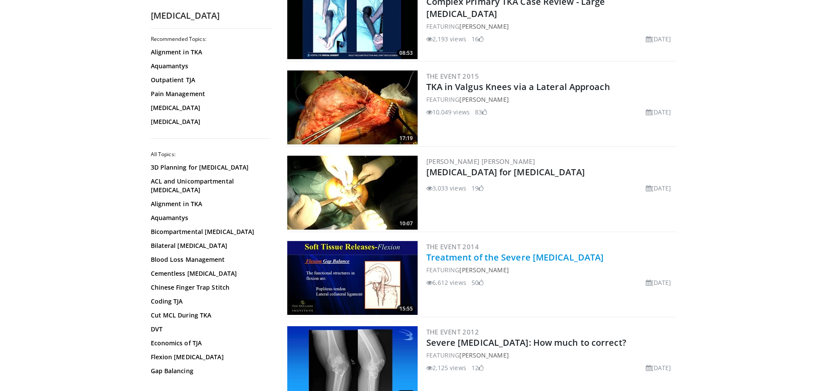
click at [467, 259] on link "Treatment of the Severe [MEDICAL_DATA]" at bounding box center [516, 257] width 178 height 12
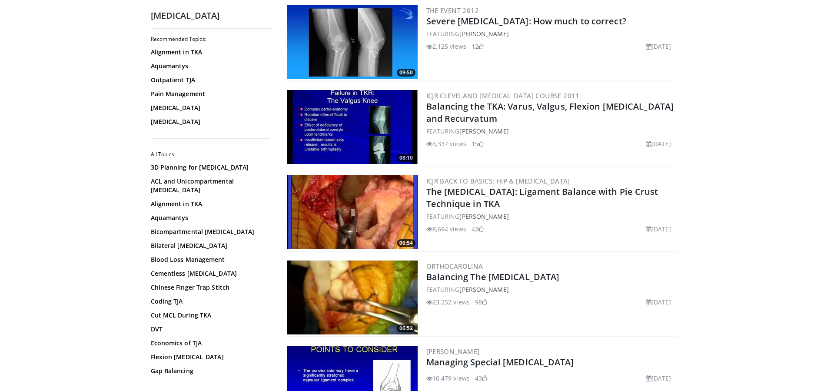
scroll to position [1020, 0]
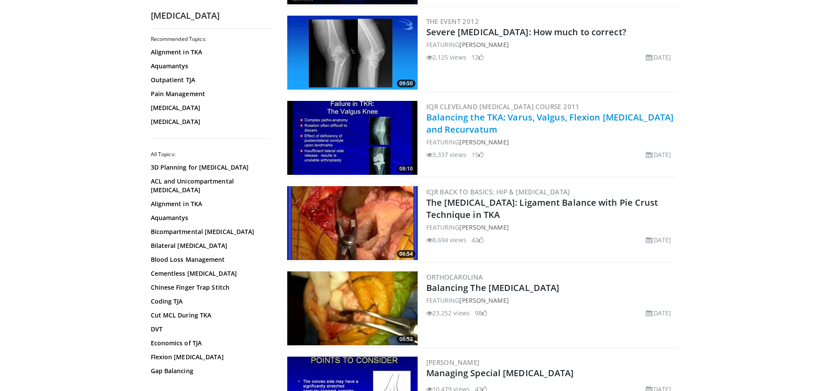
click at [460, 121] on link "Balancing the TKA: Varus, Valgus, Flexion [MEDICAL_DATA] and Recurvatum" at bounding box center [551, 123] width 248 height 24
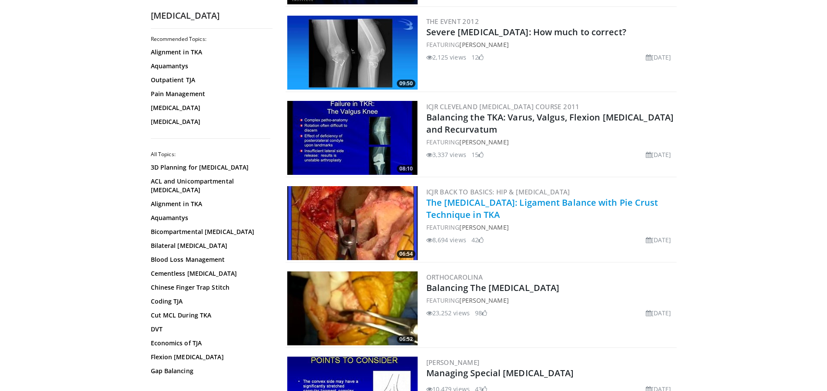
click at [457, 206] on link "The [MEDICAL_DATA]: Ligament Balance with Pie Crust Technique in TKA" at bounding box center [543, 209] width 232 height 24
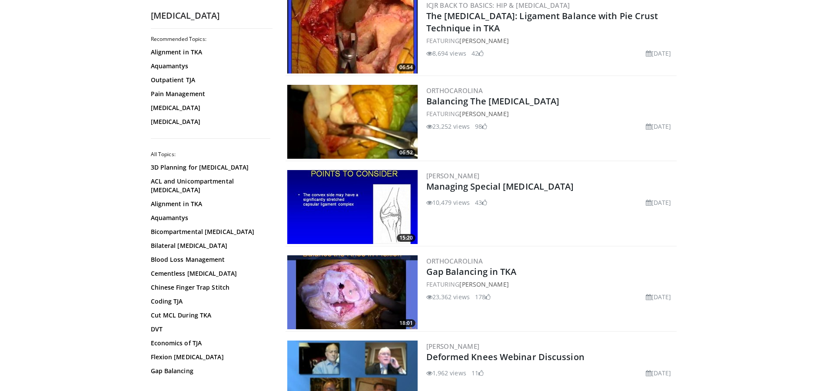
scroll to position [1242, 0]
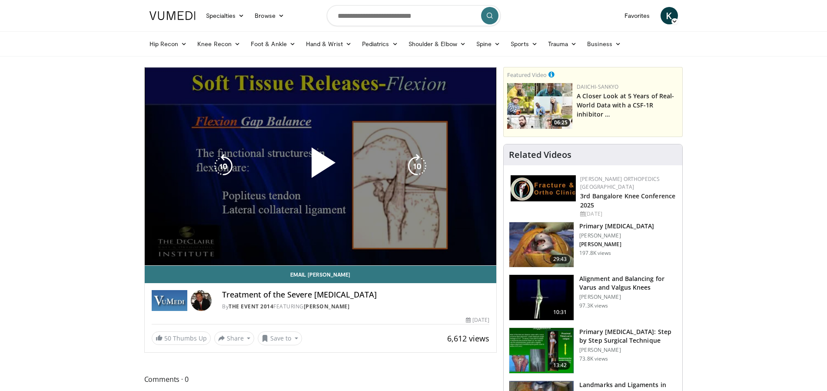
click at [410, 185] on div "10 seconds Tap to unmute" at bounding box center [321, 166] width 352 height 198
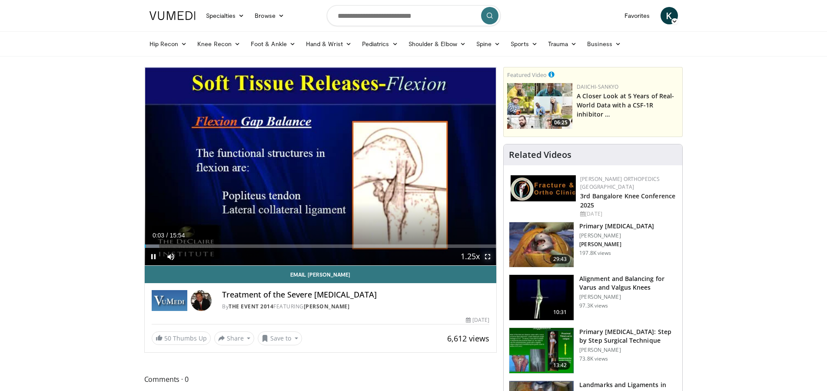
click at [487, 258] on span "Video Player" at bounding box center [487, 256] width 17 height 17
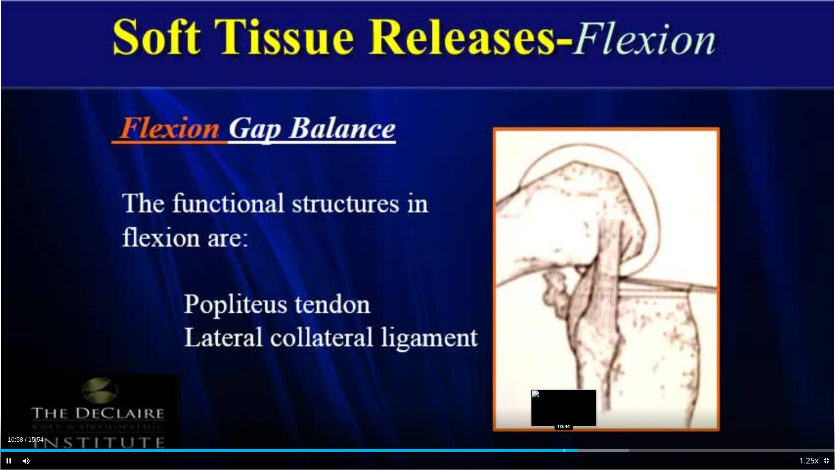
click at [563, 390] on div "Progress Bar" at bounding box center [563, 449] width 1 height 3
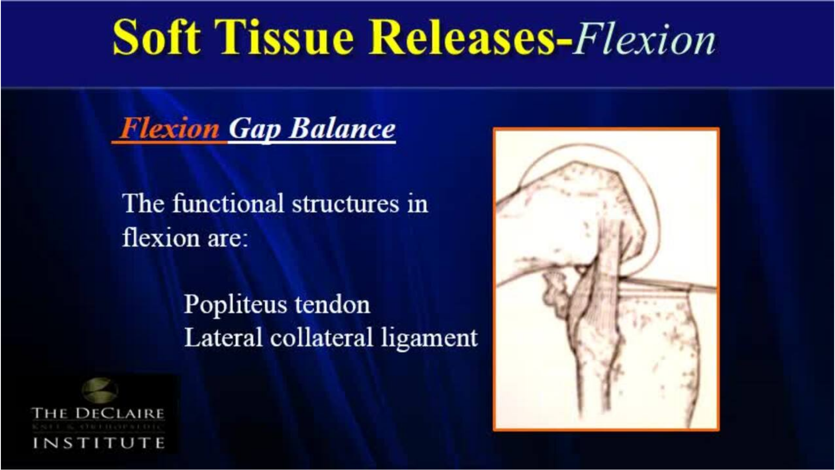
click at [736, 324] on div "10 seconds Tap to unmute" at bounding box center [417, 234] width 835 height 469
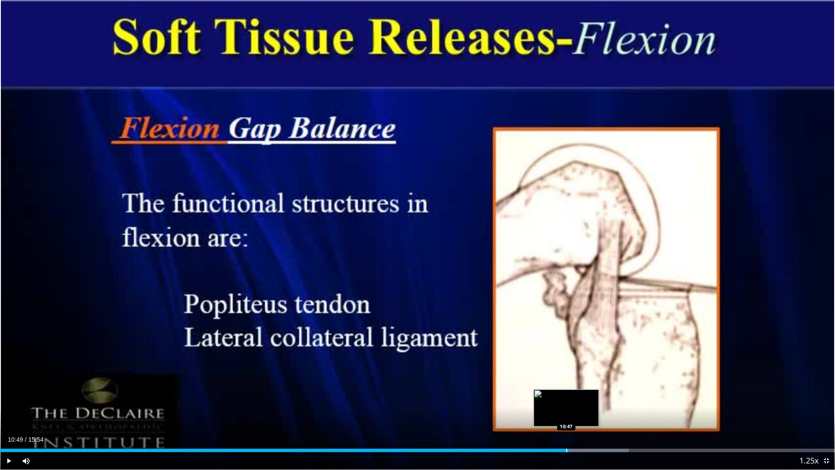
click at [566, 390] on div "Progress Bar" at bounding box center [566, 449] width 1 height 3
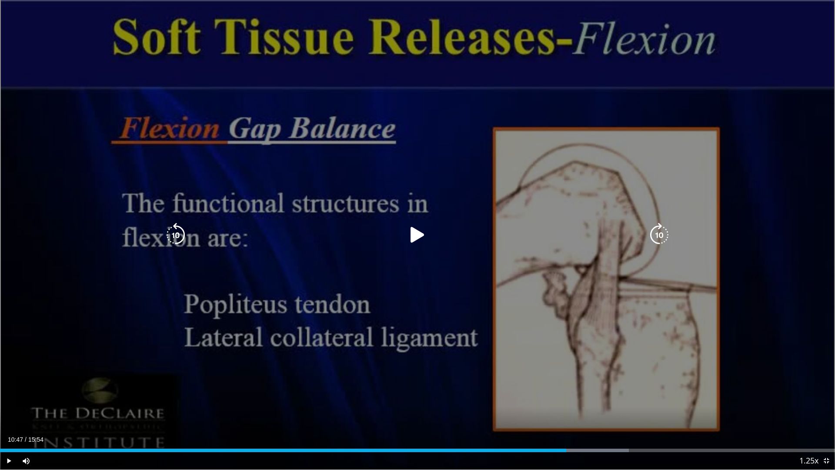
click at [743, 306] on div "10 seconds Tap to unmute" at bounding box center [417, 234] width 835 height 469
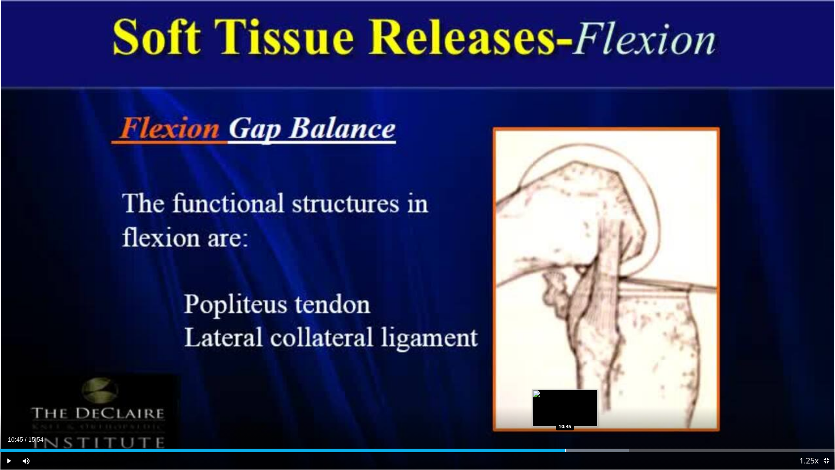
click at [565, 390] on div "Progress Bar" at bounding box center [565, 449] width 1 height 3
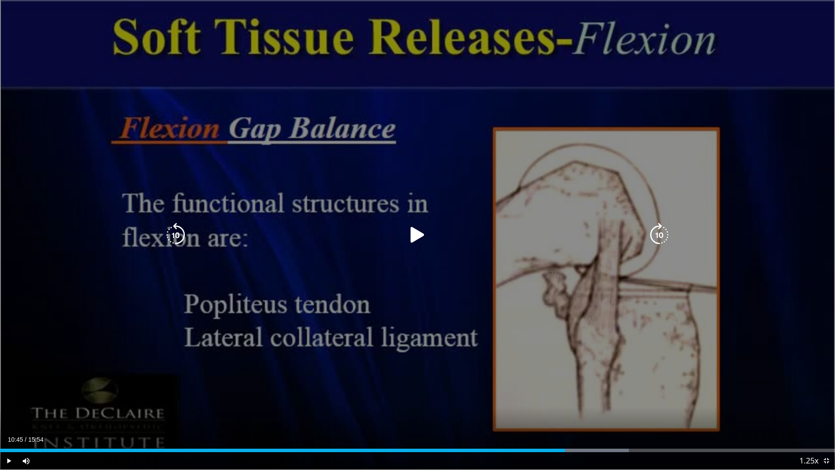
click at [789, 291] on div "10 seconds Tap to unmute" at bounding box center [417, 234] width 835 height 469
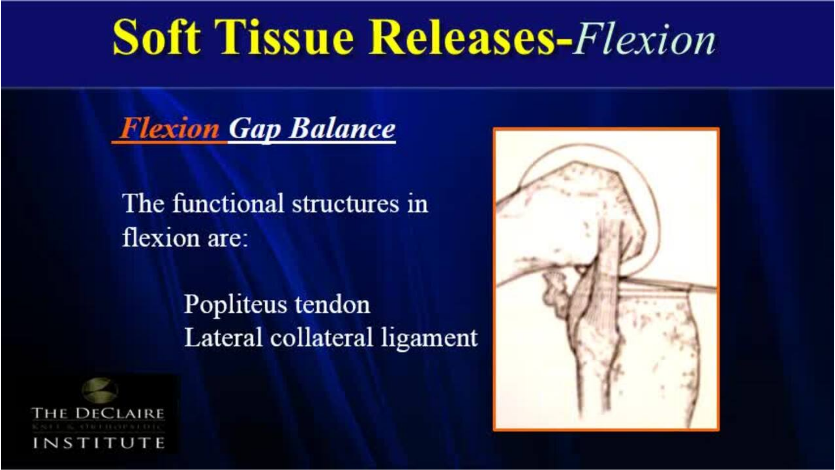
click at [789, 291] on div "10 seconds Tap to unmute" at bounding box center [417, 234] width 835 height 469
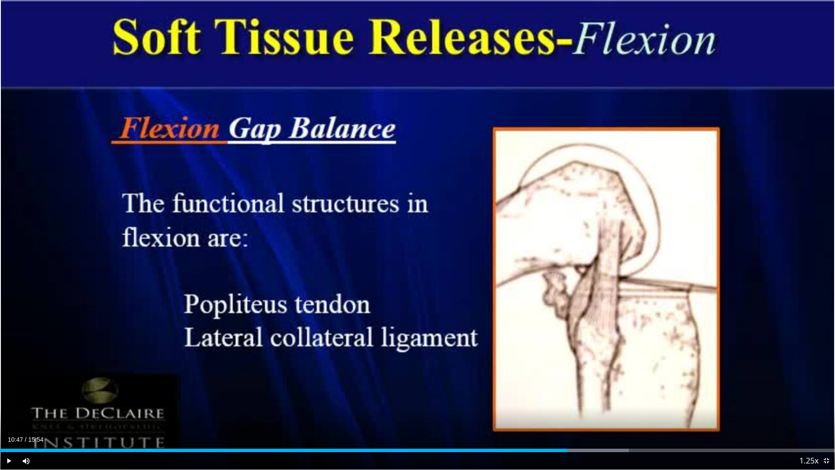
click at [789, 291] on div "10 seconds Tap to unmute" at bounding box center [417, 234] width 835 height 469
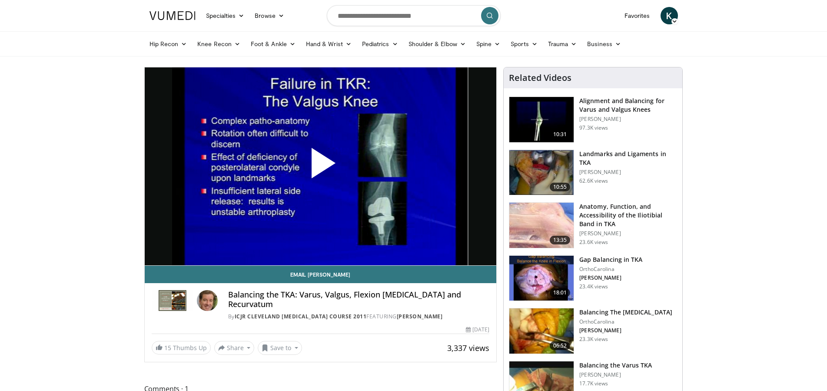
click at [320, 167] on span "Video Player" at bounding box center [320, 167] width 0 height 0
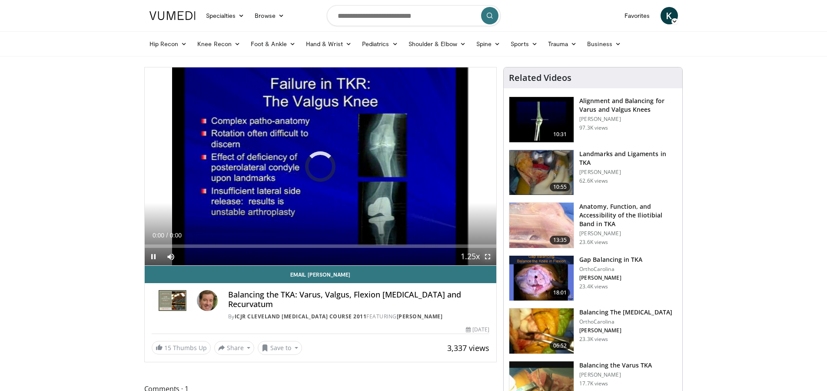
click at [489, 255] on span "Video Player" at bounding box center [487, 256] width 17 height 17
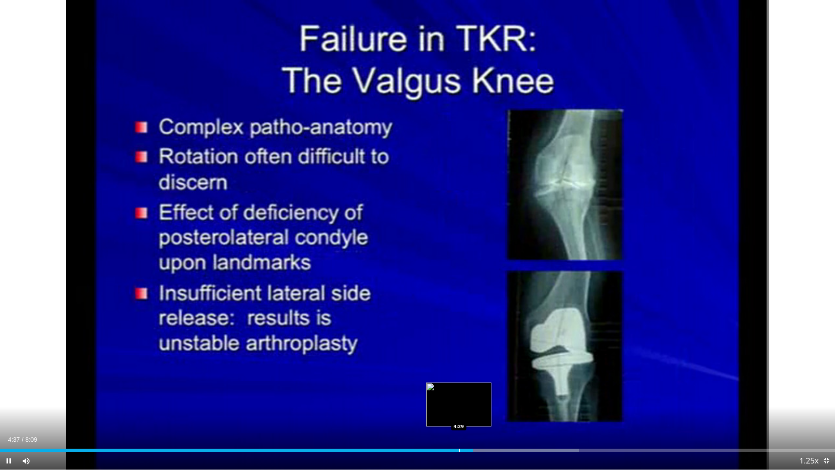
click at [454, 390] on div "Loaded : 69.30% 4:37 4:29" at bounding box center [417, 449] width 835 height 3
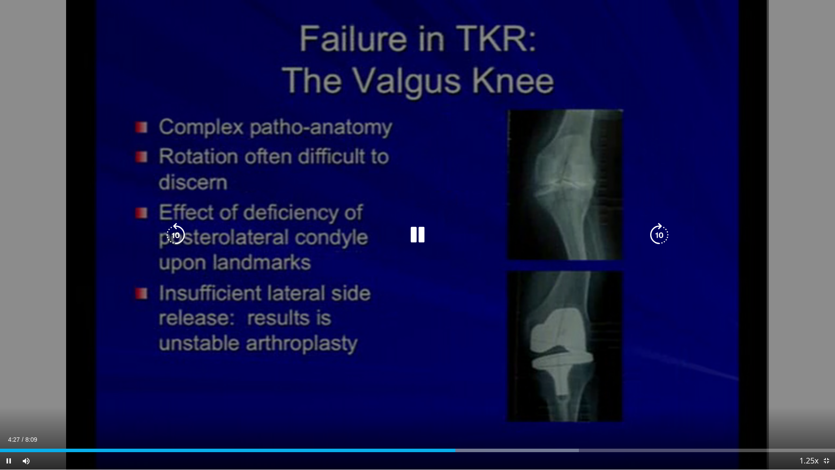
click at [360, 329] on div "10 seconds Tap to unmute" at bounding box center [417, 234] width 835 height 469
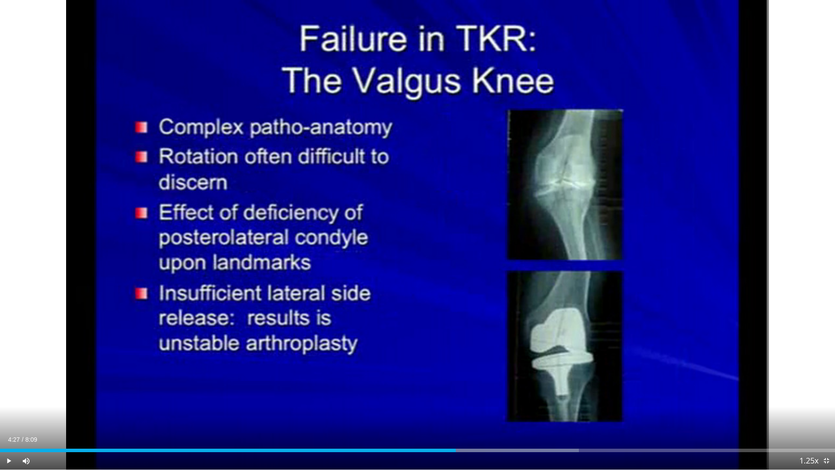
click at [360, 329] on div "10 seconds Tap to unmute" at bounding box center [417, 234] width 835 height 469
click at [827, 390] on span "Video Player" at bounding box center [825, 460] width 17 height 17
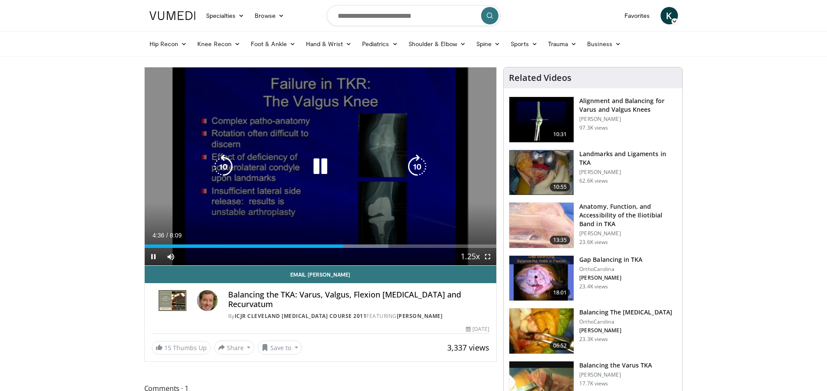
click at [255, 182] on div "10 seconds Tap to unmute" at bounding box center [321, 166] width 352 height 198
click at [330, 195] on div "10 seconds Tap to unmute" at bounding box center [321, 166] width 352 height 198
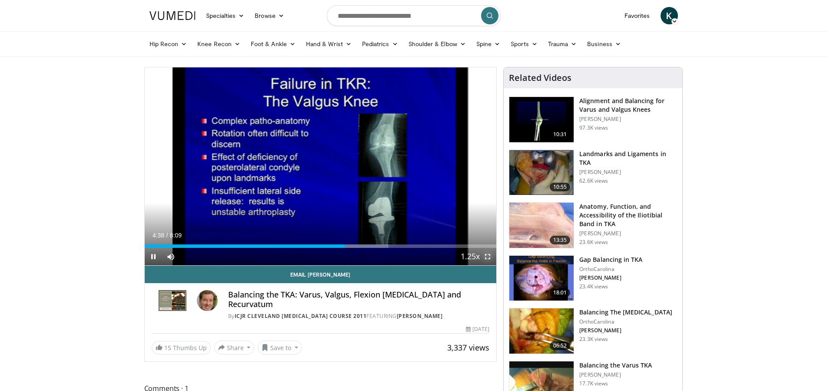
click at [488, 257] on span "Video Player" at bounding box center [487, 256] width 17 height 17
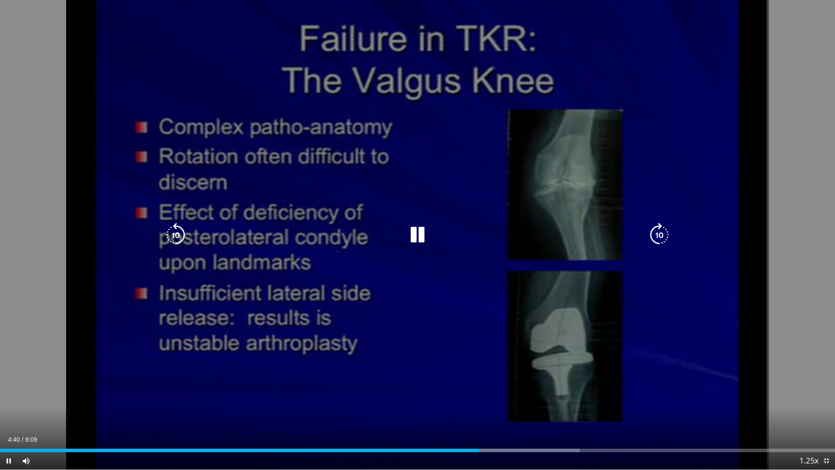
click at [375, 304] on div "10 seconds Tap to unmute" at bounding box center [417, 234] width 835 height 469
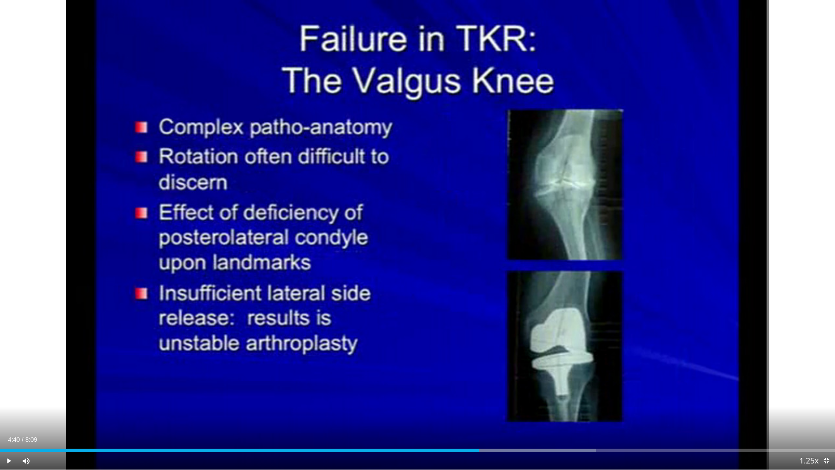
click at [375, 305] on div "10 seconds Tap to unmute" at bounding box center [417, 234] width 835 height 469
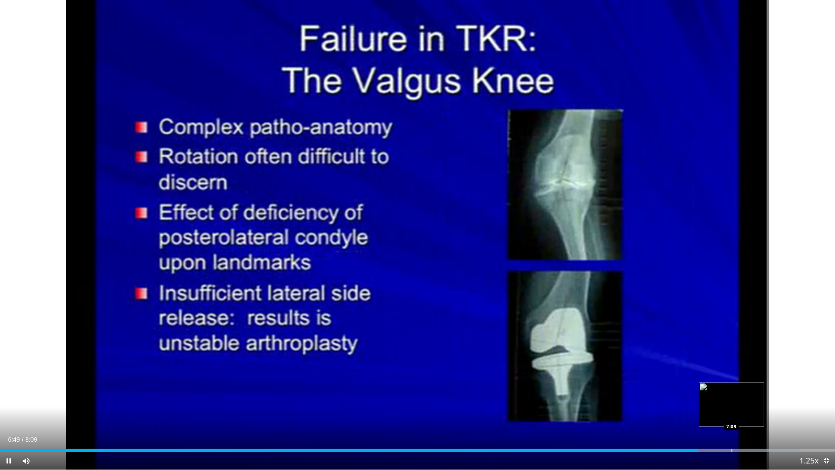
click at [732, 390] on div "Loaded : 95.81% 6:49 7:09" at bounding box center [417, 449] width 835 height 3
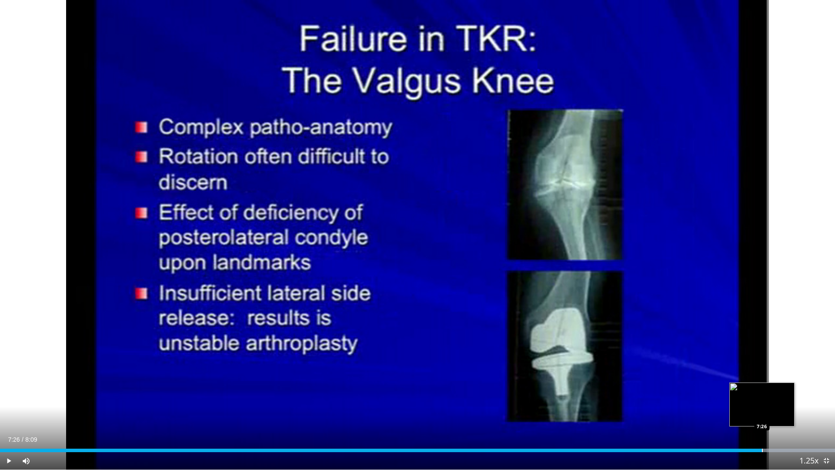
click at [762, 390] on div "Progress Bar" at bounding box center [762, 449] width 1 height 3
click at [827, 390] on span "Video Player" at bounding box center [825, 460] width 17 height 17
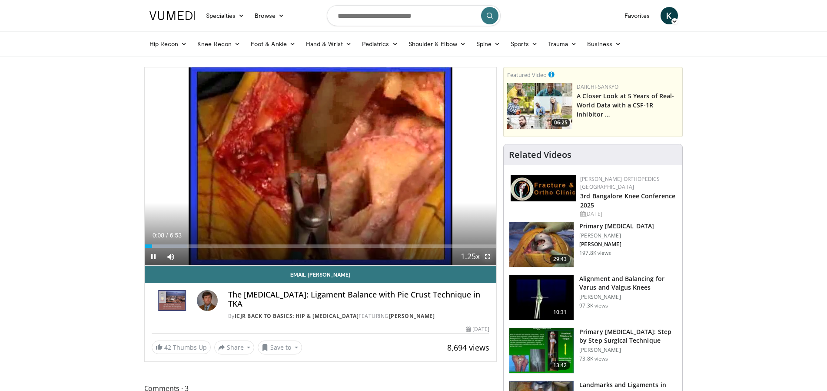
click at [486, 256] on span "Video Player" at bounding box center [487, 256] width 17 height 17
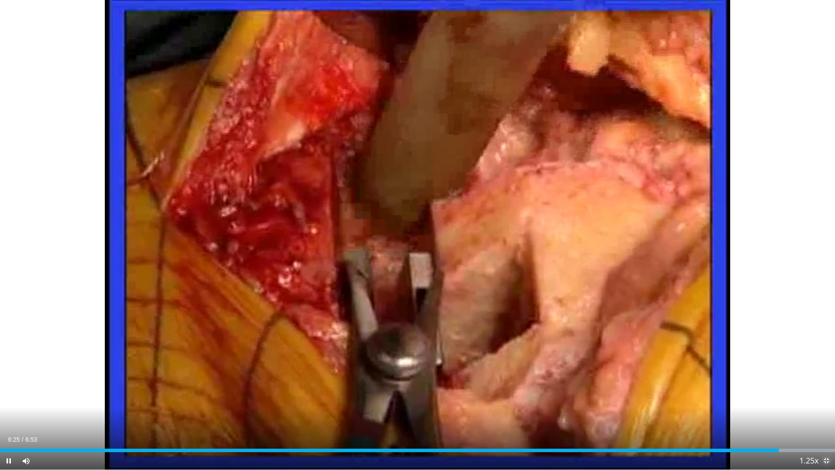
click at [822, 390] on span "Video Player" at bounding box center [825, 460] width 17 height 17
